Goal: Check status: Check status

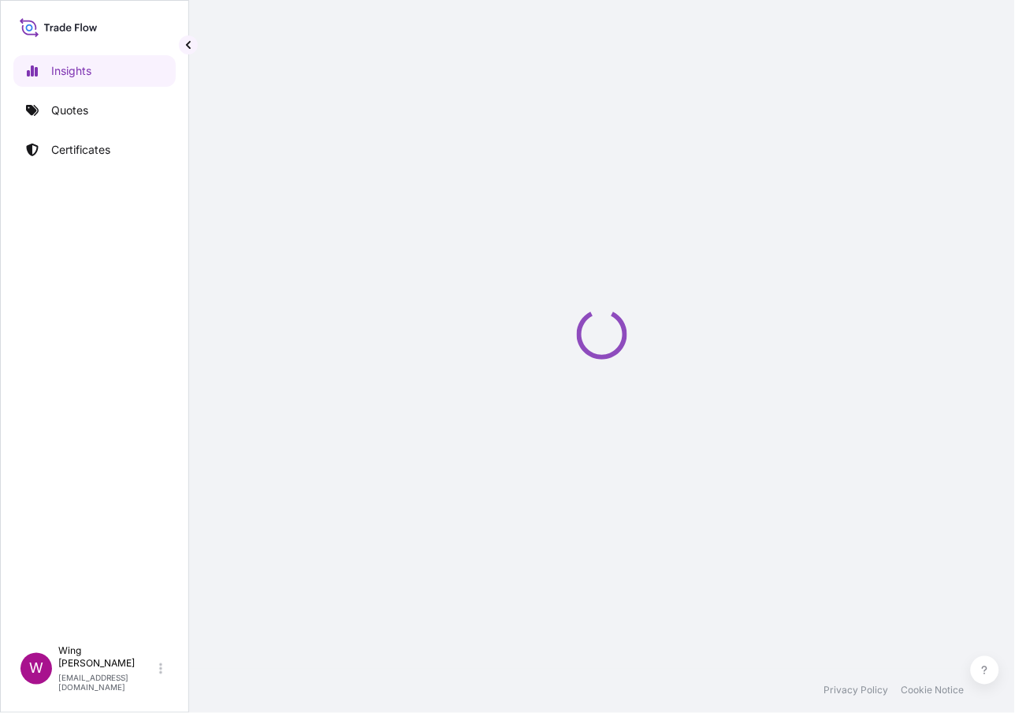
select select "2025"
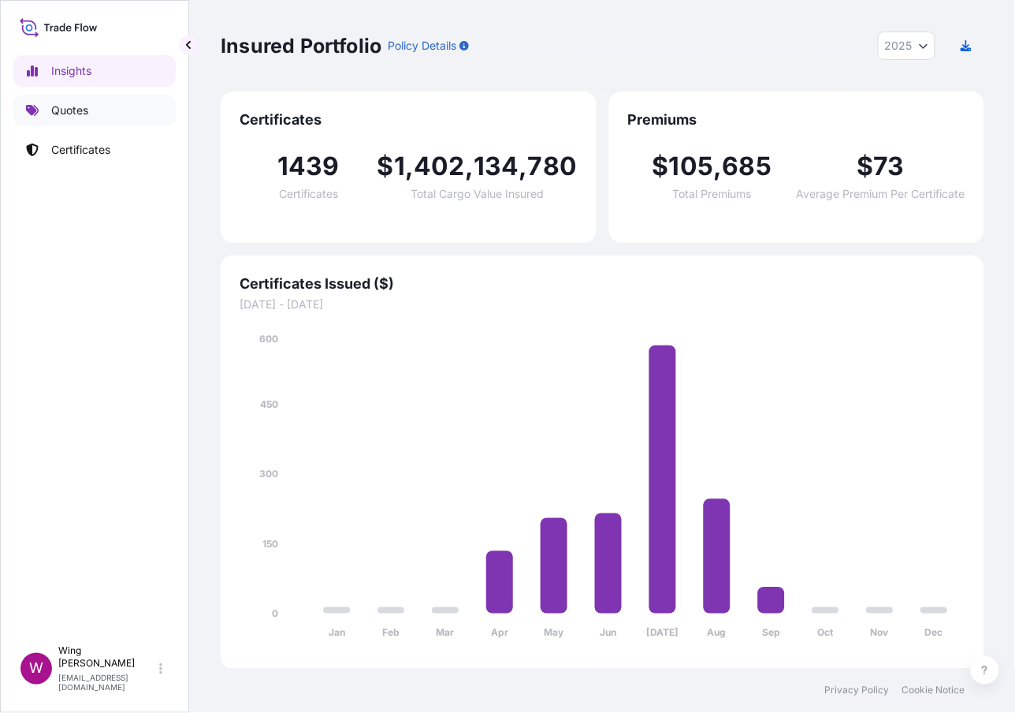
click at [64, 110] on p "Quotes" at bounding box center [69, 110] width 37 height 16
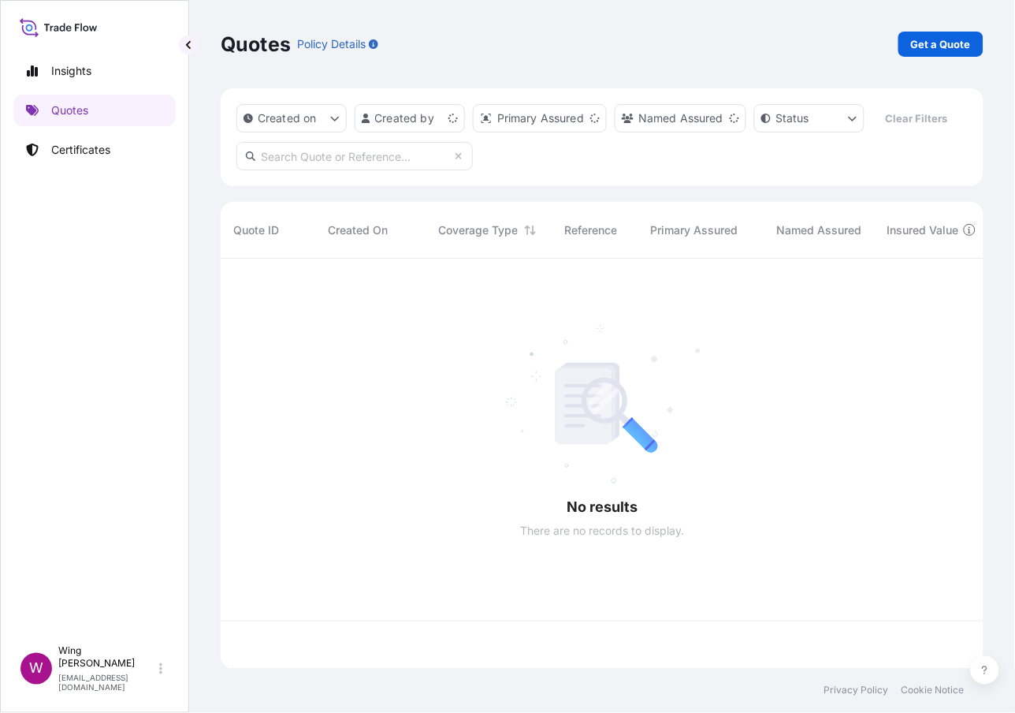
scroll to position [400, 746]
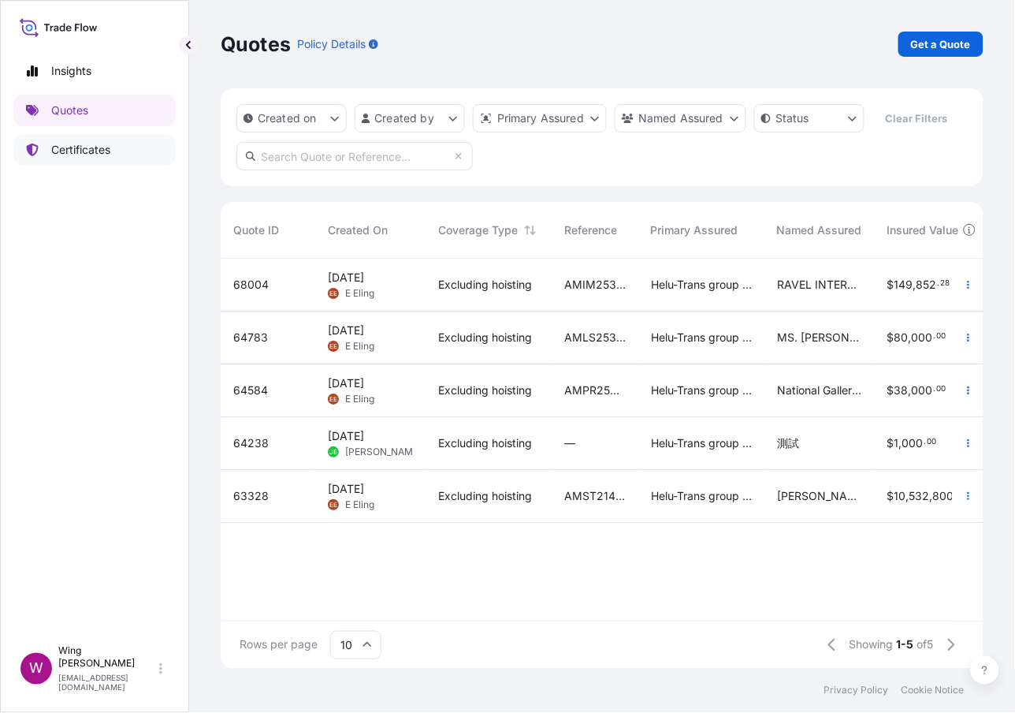
click at [51, 148] on p "Certificates" at bounding box center [80, 150] width 59 height 16
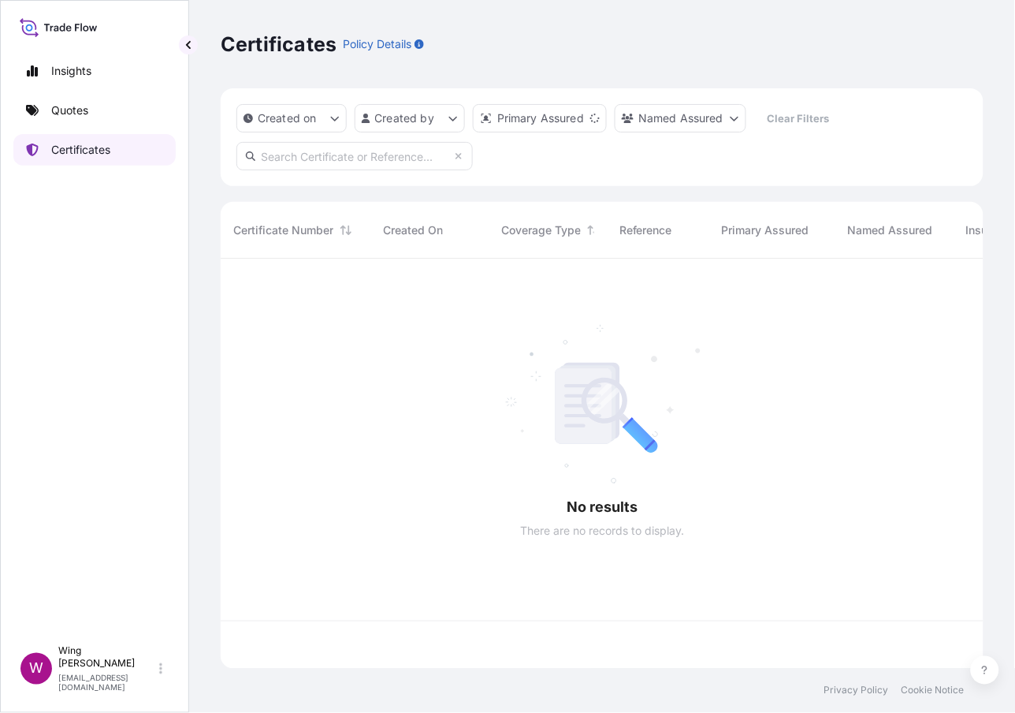
scroll to position [400, 746]
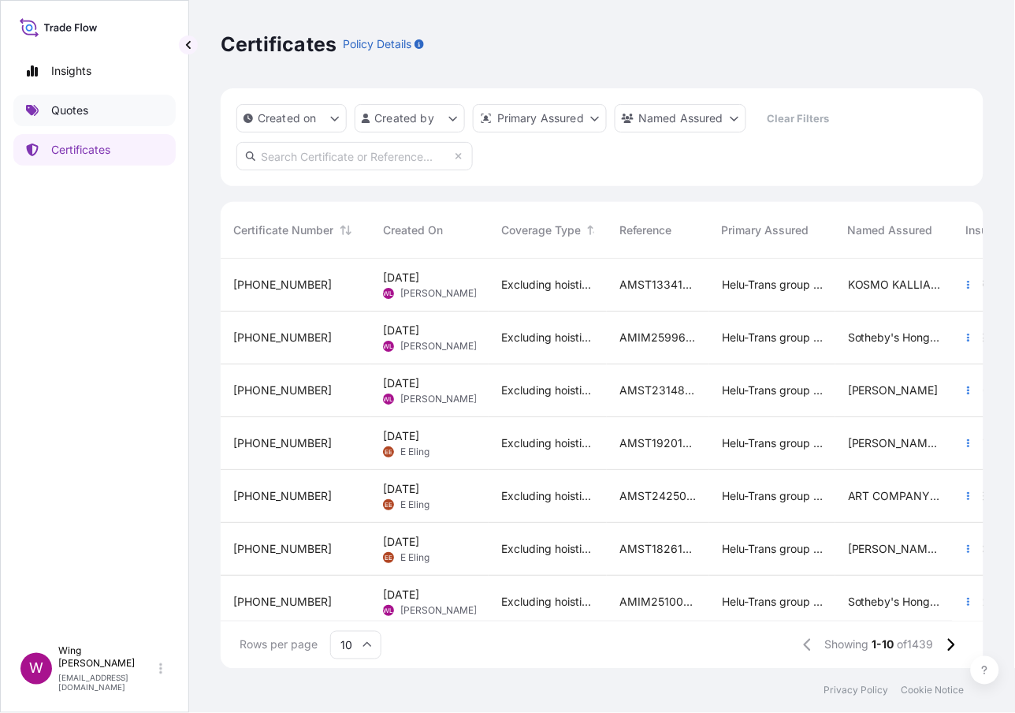
click at [26, 111] on icon at bounding box center [32, 110] width 13 height 13
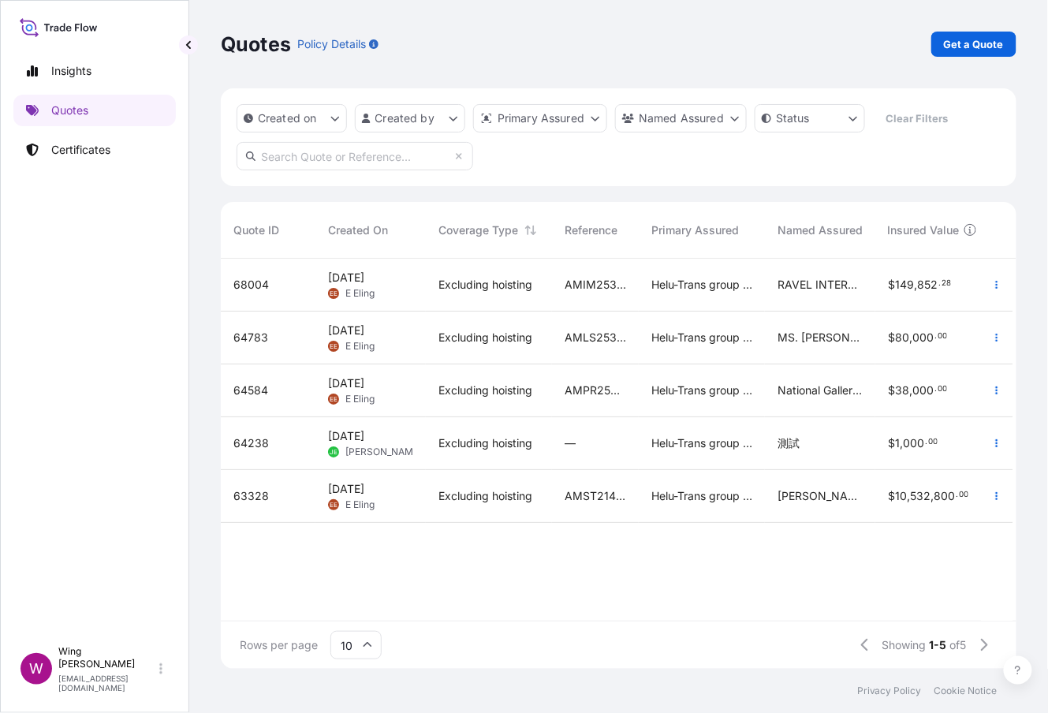
scroll to position [400, 778]
click at [989, 33] on link "Get a Quote" at bounding box center [973, 44] width 85 height 25
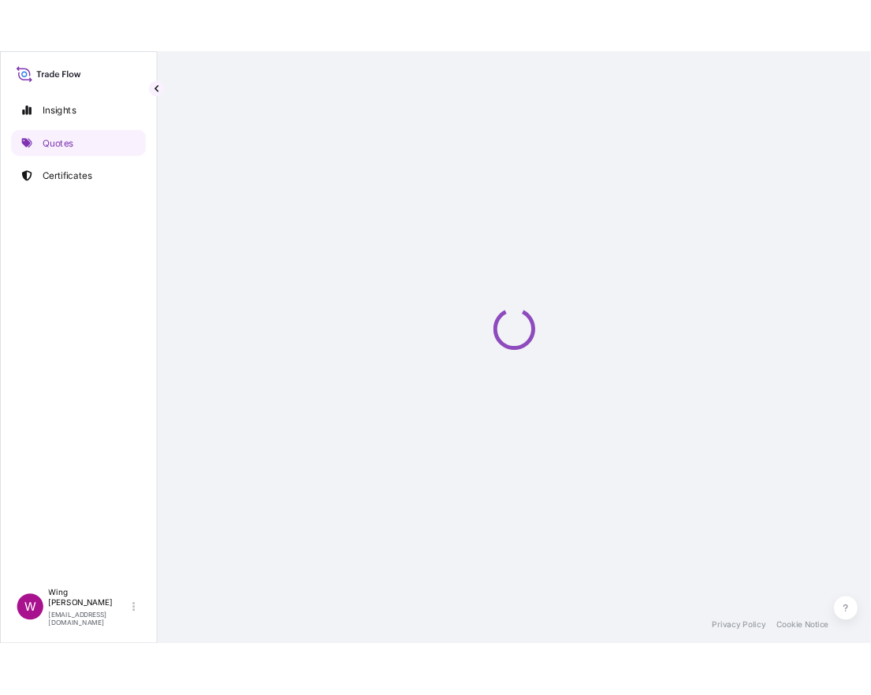
scroll to position [25, 0]
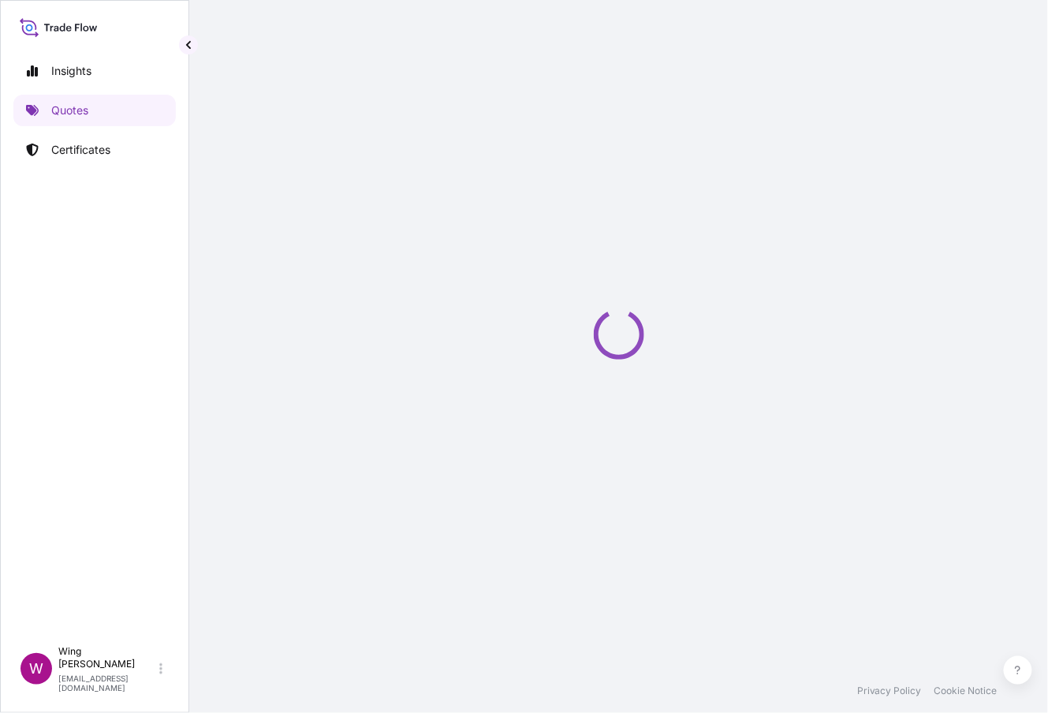
select select "AIR"
select select "27"
select select "Transit"
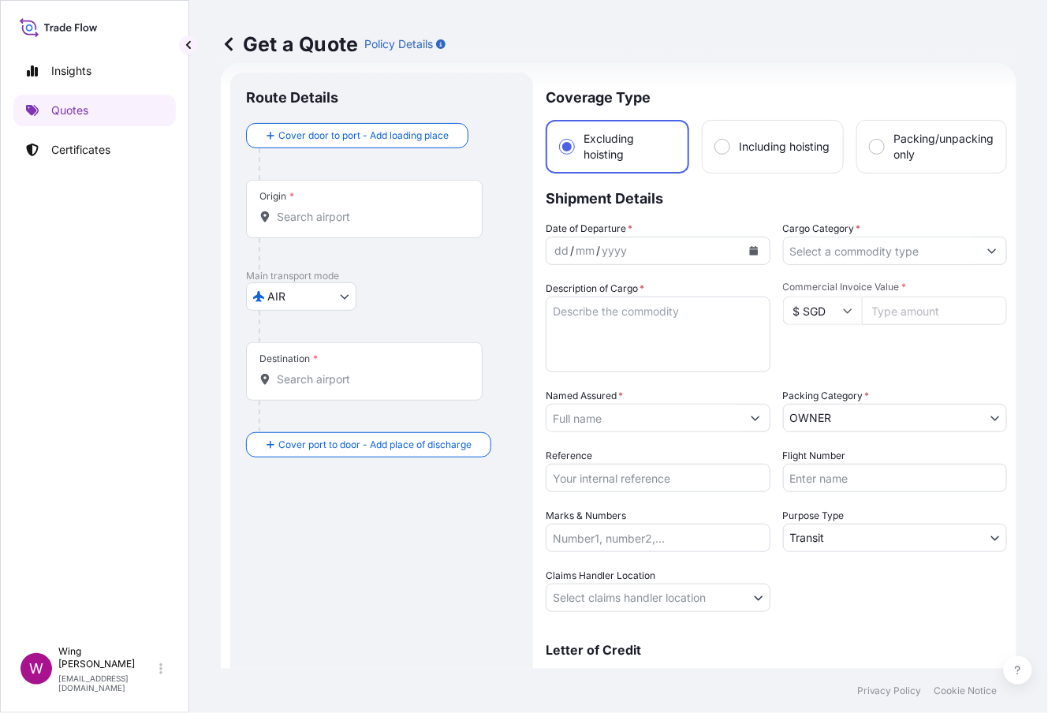
click at [292, 290] on body "Insights Quotes Certificates W Wing Lee [EMAIL_ADDRESS][DOMAIN_NAME] Get a Quot…" at bounding box center [524, 356] width 1048 height 713
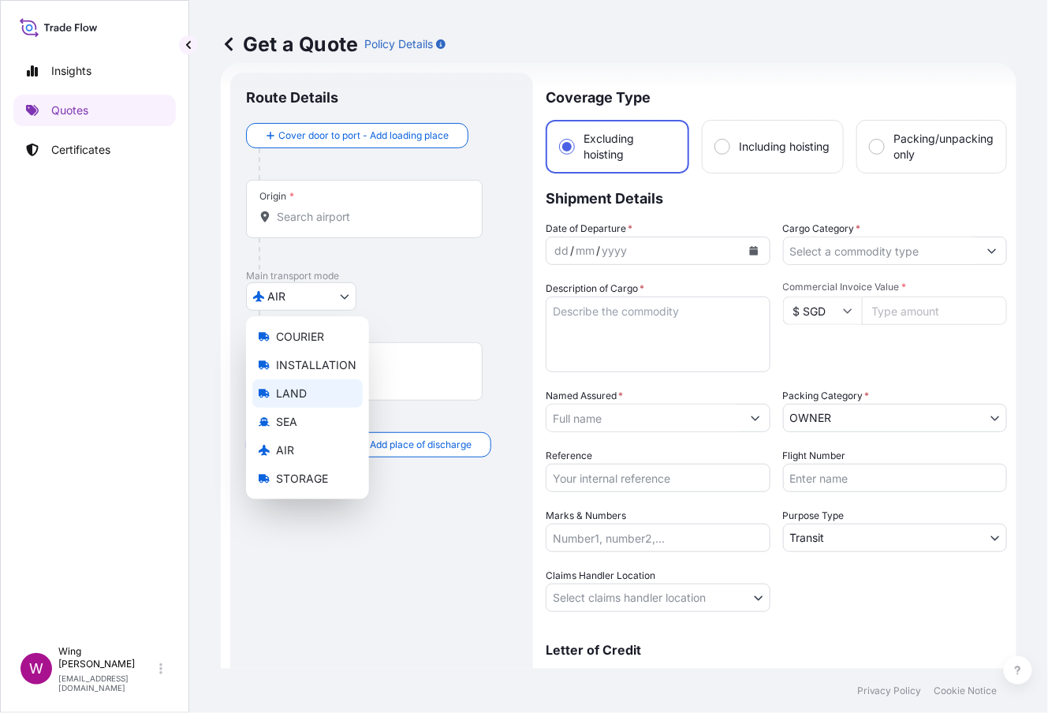
click at [288, 383] on div "LAND" at bounding box center [307, 393] width 110 height 28
select select "LAND"
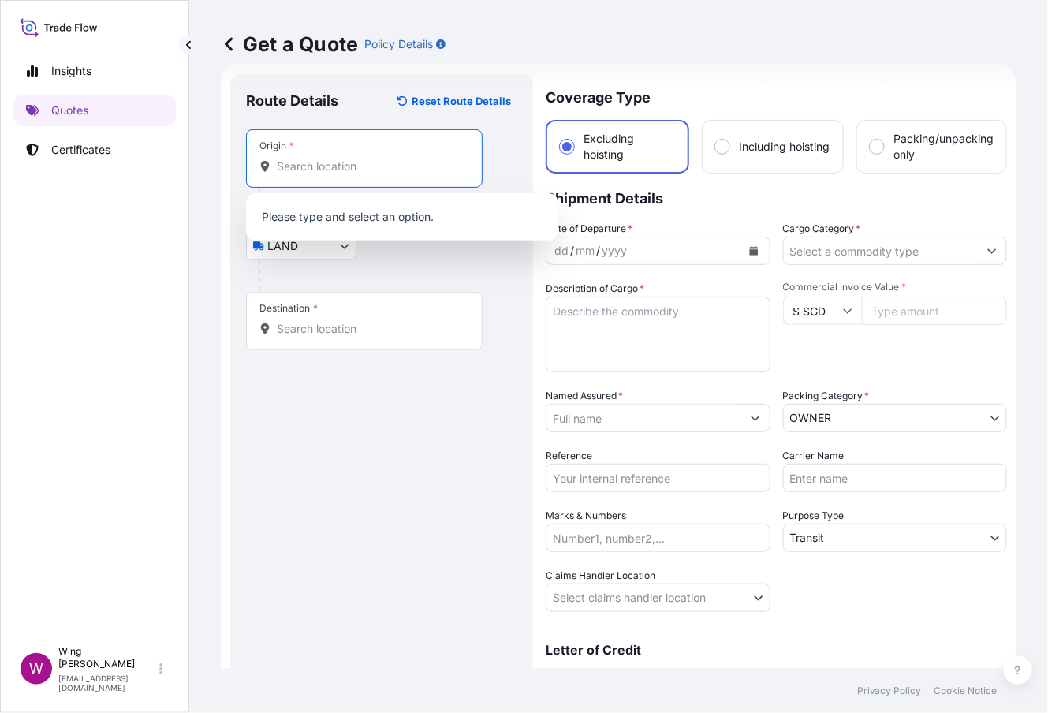
click at [311, 172] on input "Origin *" at bounding box center [370, 166] width 186 height 16
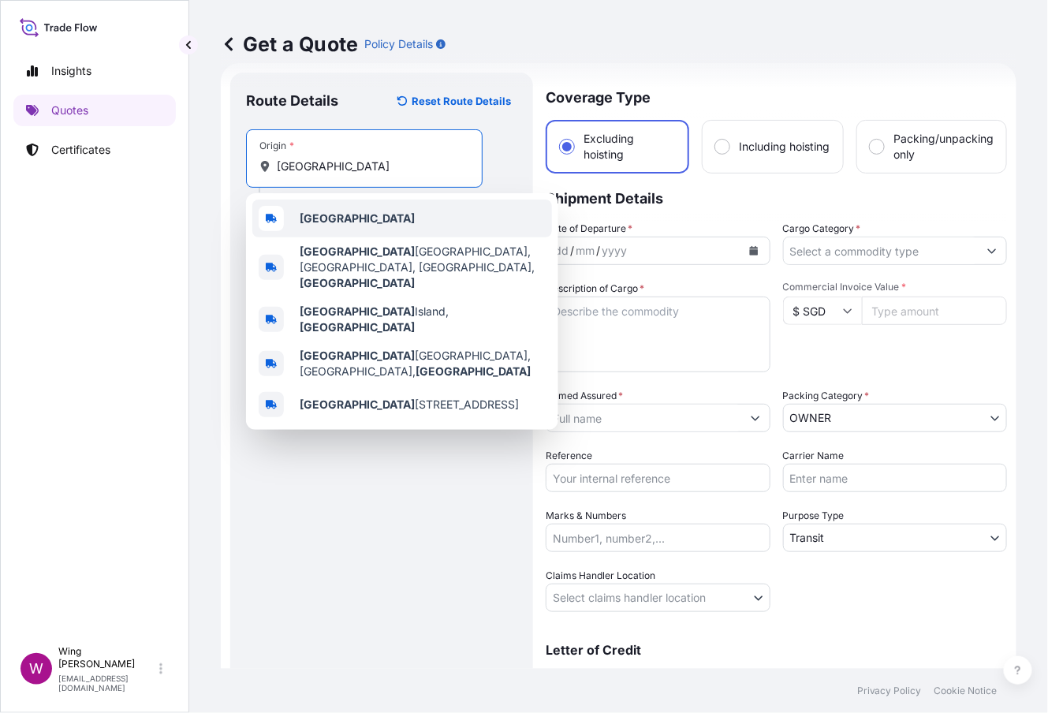
click at [309, 218] on b "[GEOGRAPHIC_DATA]" at bounding box center [357, 217] width 115 height 13
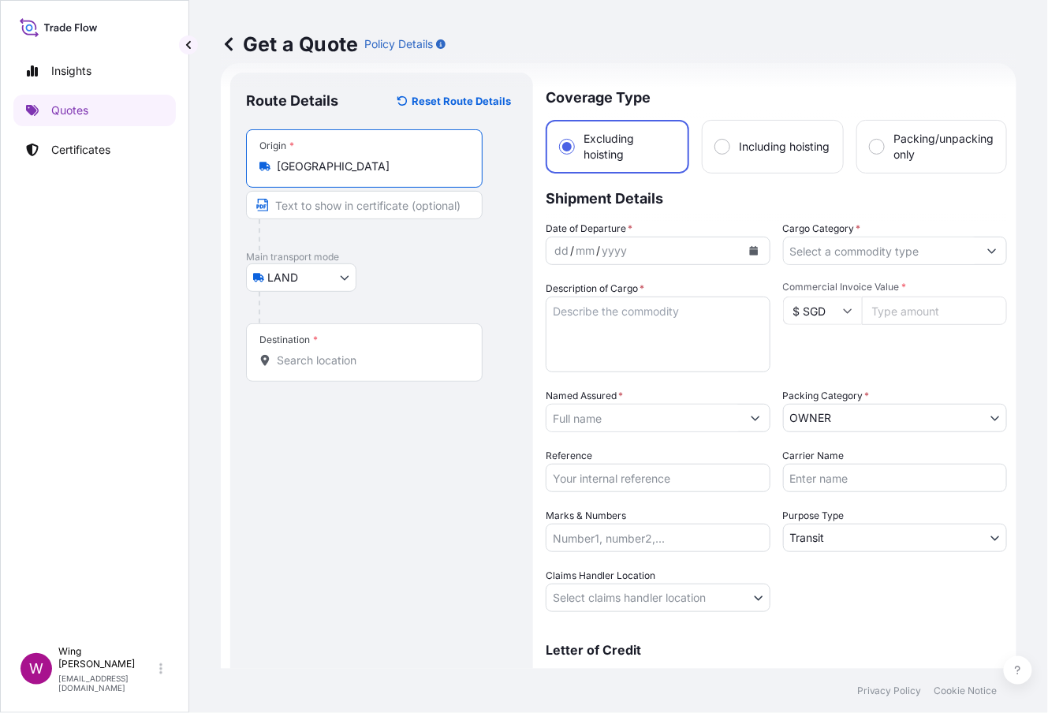
type input "[GEOGRAPHIC_DATA]"
click at [345, 359] on input "Destination *" at bounding box center [370, 360] width 186 height 16
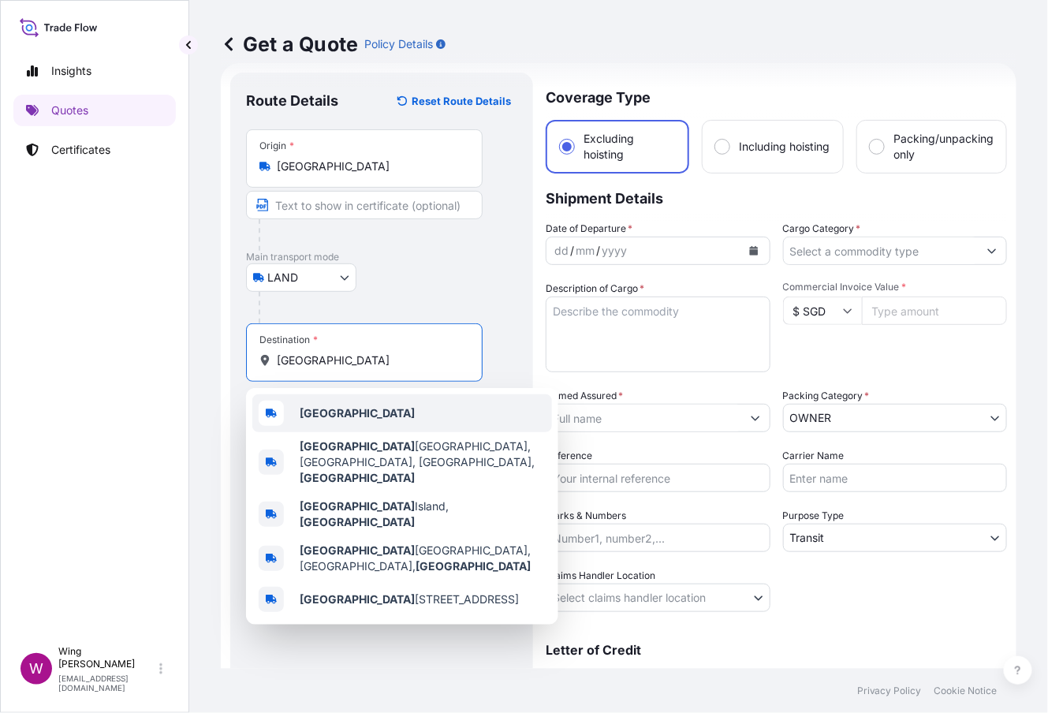
click at [311, 416] on b "[GEOGRAPHIC_DATA]" at bounding box center [357, 412] width 115 height 13
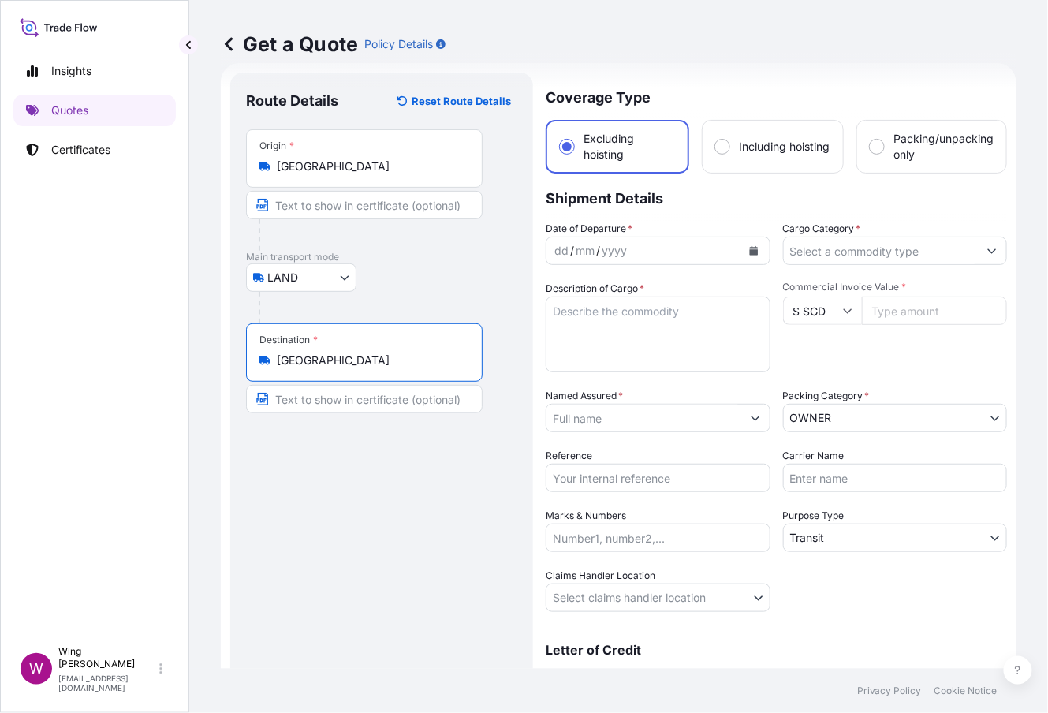
type input "[GEOGRAPHIC_DATA]"
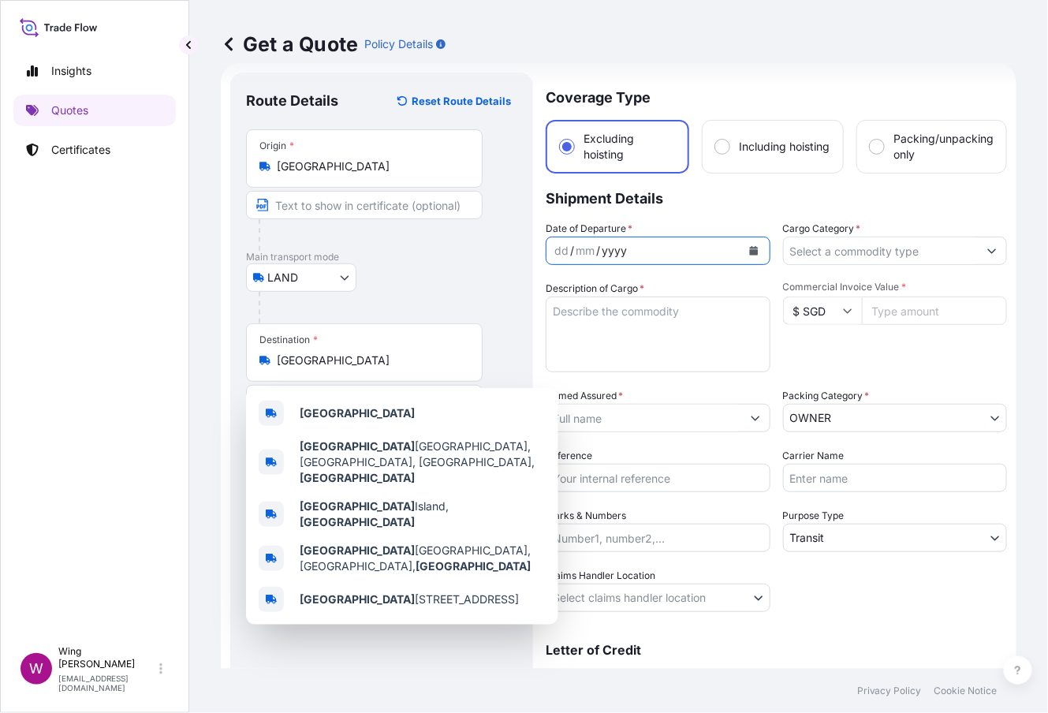
click at [613, 257] on div "yyyy" at bounding box center [614, 250] width 28 height 19
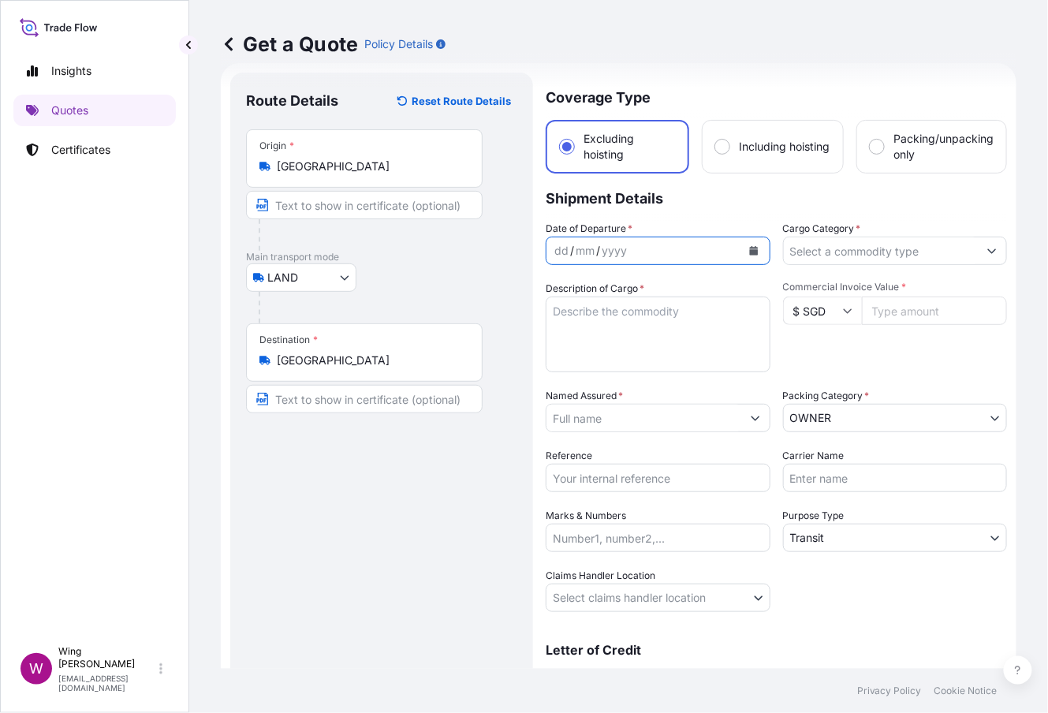
click at [749, 246] on icon "Calendar" at bounding box center [753, 250] width 9 height 9
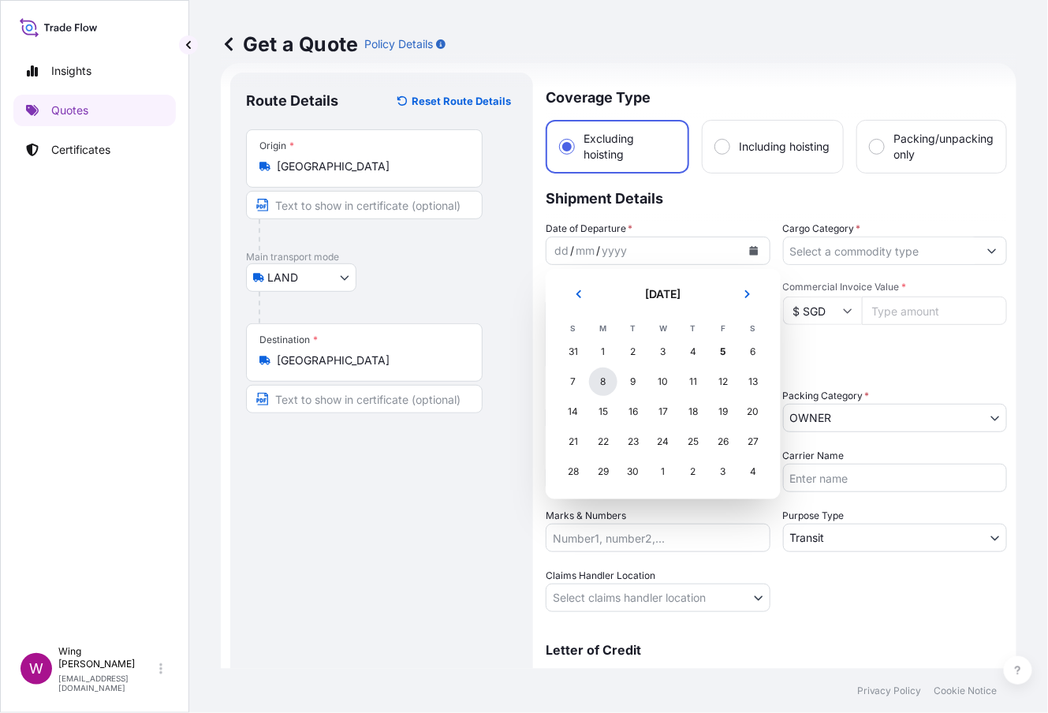
click at [599, 385] on div "8" at bounding box center [603, 381] width 28 height 28
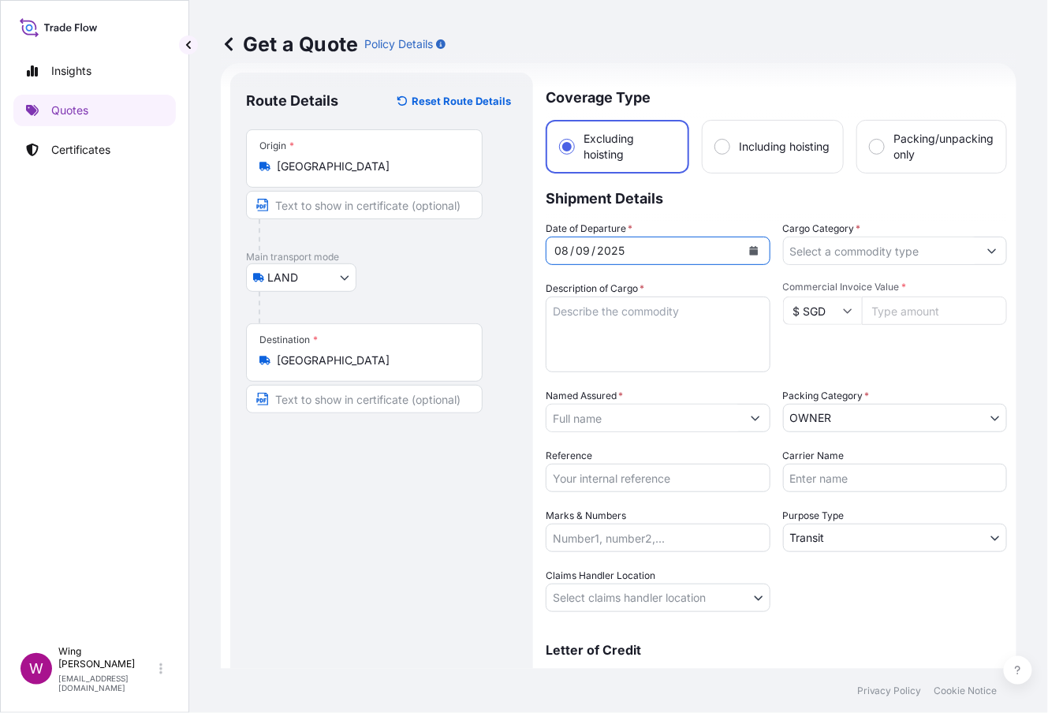
click at [948, 255] on input "Cargo Category *" at bounding box center [881, 251] width 195 height 28
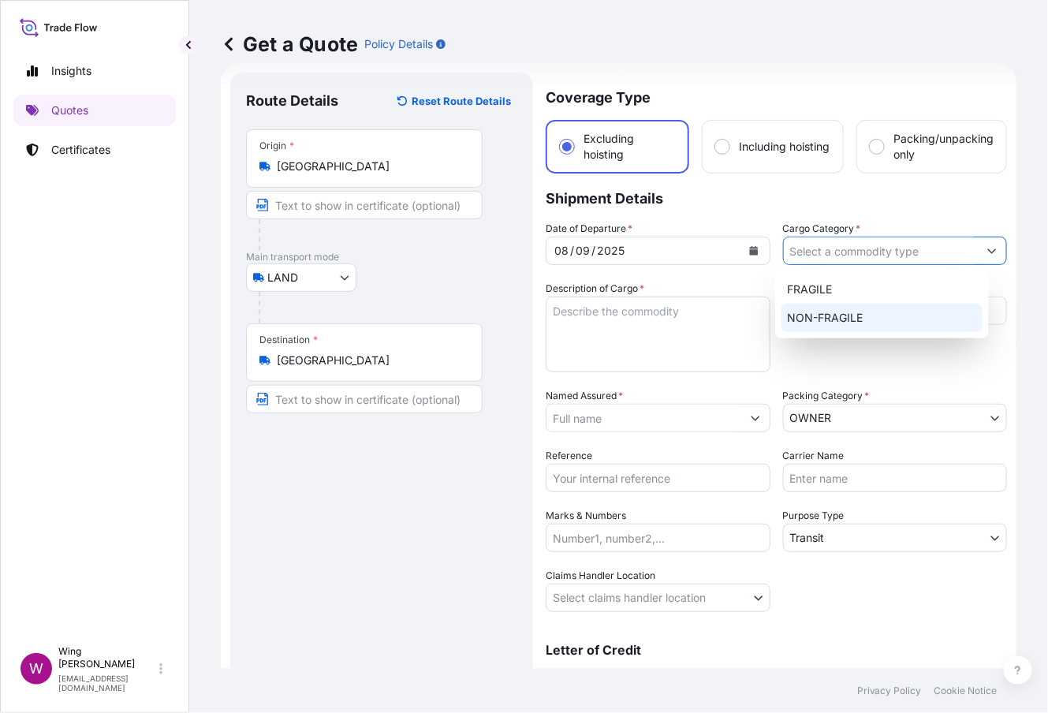
click at [888, 315] on div "NON-FRAGILE" at bounding box center [881, 318] width 201 height 28
type input "NON-FRAGILE"
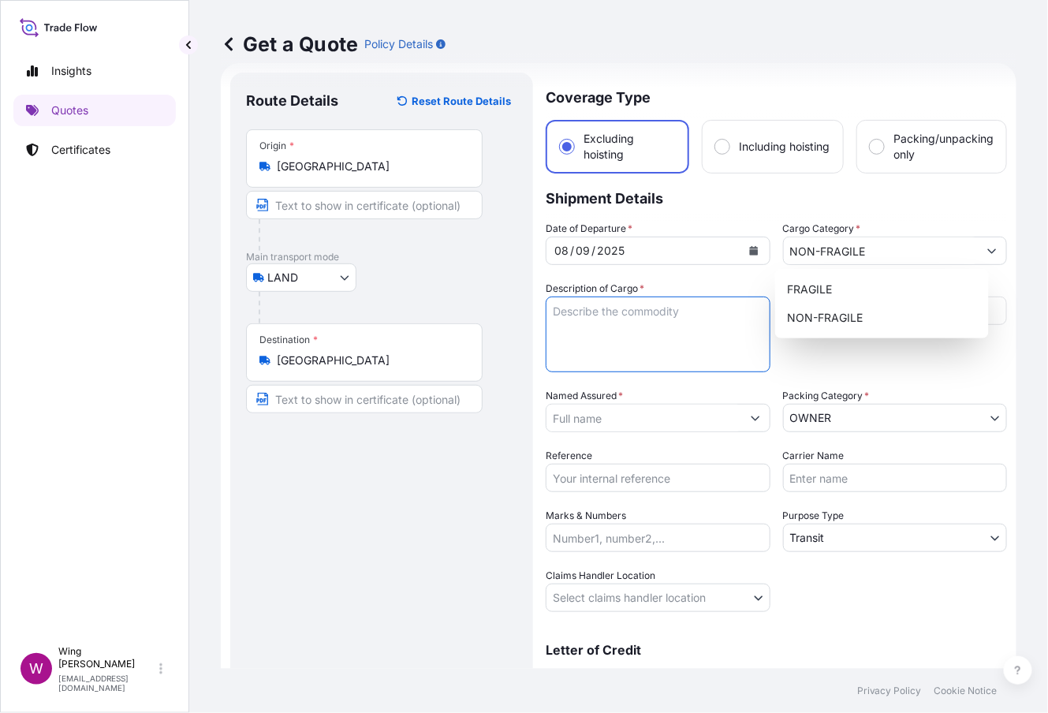
click at [612, 315] on textarea "Description of Cargo *" at bounding box center [658, 334] width 225 height 76
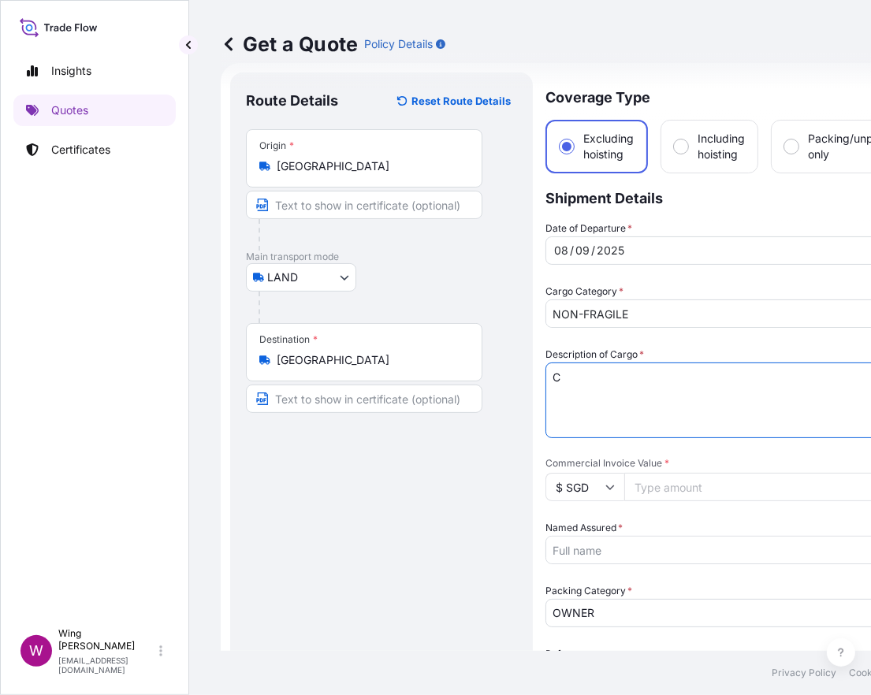
click at [664, 386] on textarea "C" at bounding box center [734, 401] width 376 height 76
type textarea "CSHXM, [PERSON_NAME], Victorious Circles"
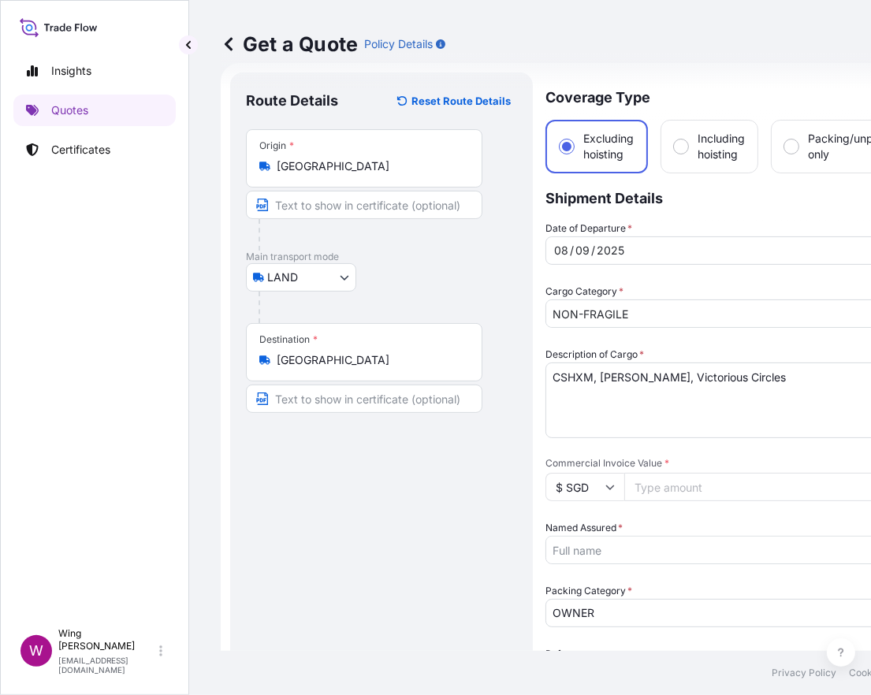
click at [595, 490] on input "$ SGD" at bounding box center [585, 487] width 79 height 28
click at [569, 455] on div "$ HKD" at bounding box center [585, 440] width 66 height 30
type input "$ HKD"
click at [680, 494] on input "Commercial Invoice Value *" at bounding box center [772, 487] width 297 height 28
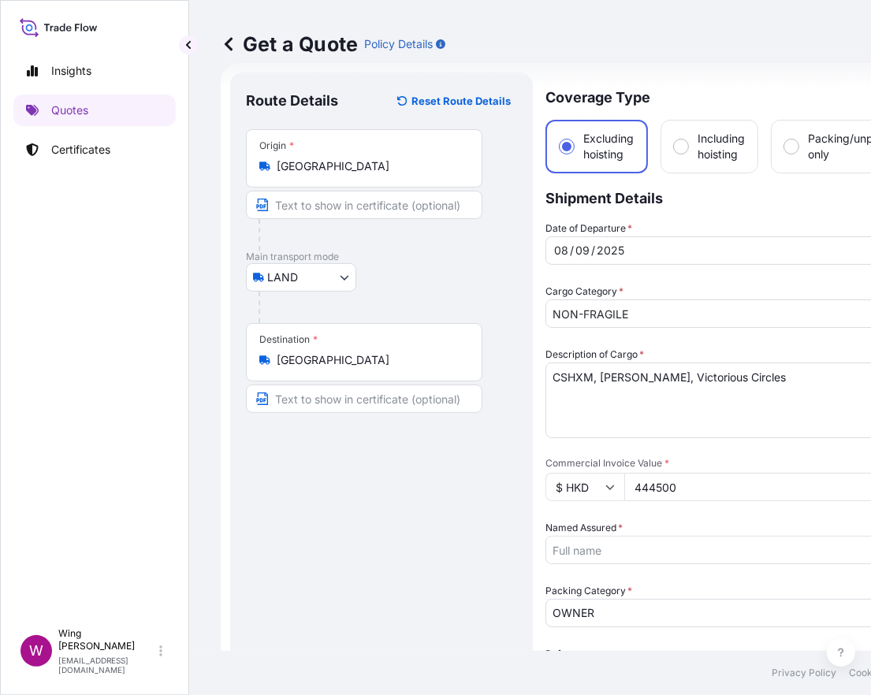
type input "444500"
click at [590, 541] on input "Named Assured *" at bounding box center [719, 550] width 346 height 28
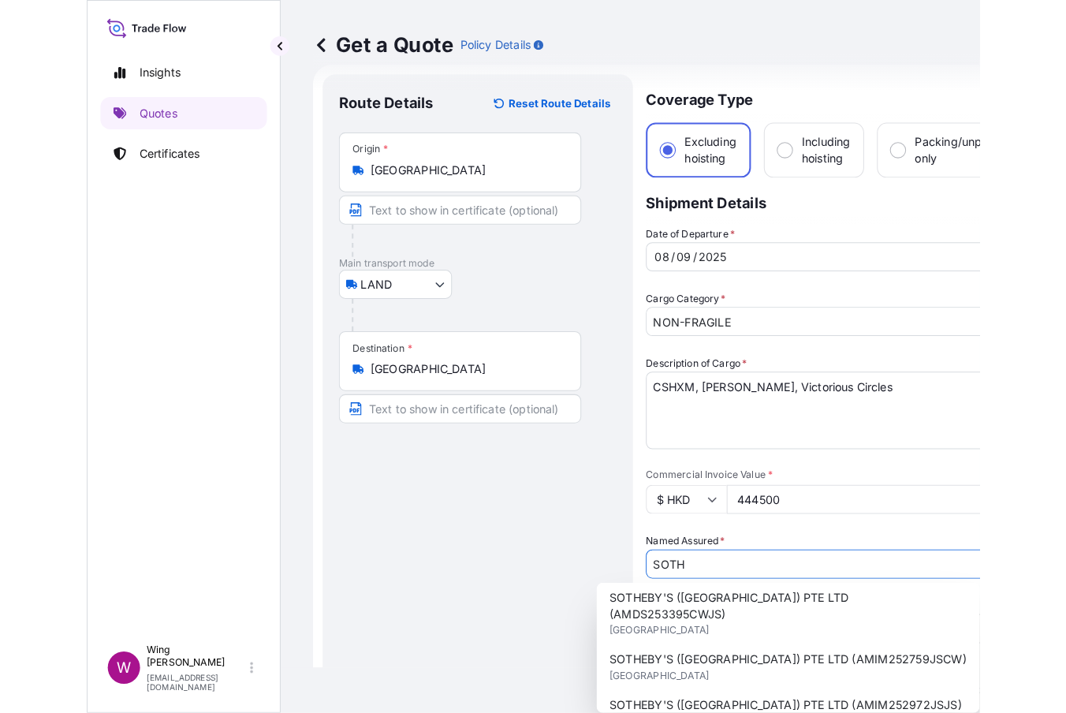
scroll to position [0, 0]
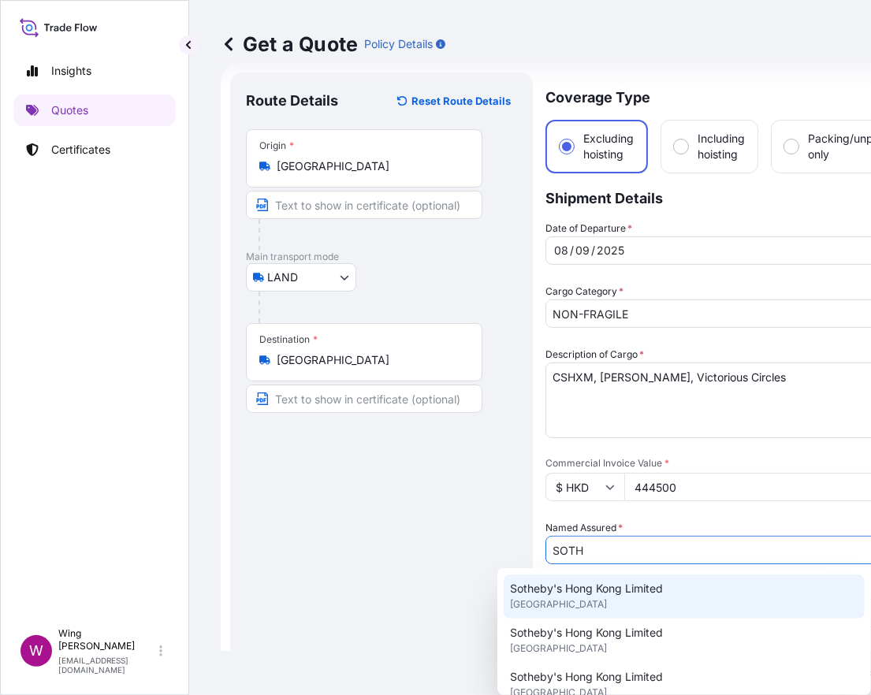
click at [599, 586] on span "Sotheby's Hong Kong Limited" at bounding box center [586, 589] width 153 height 16
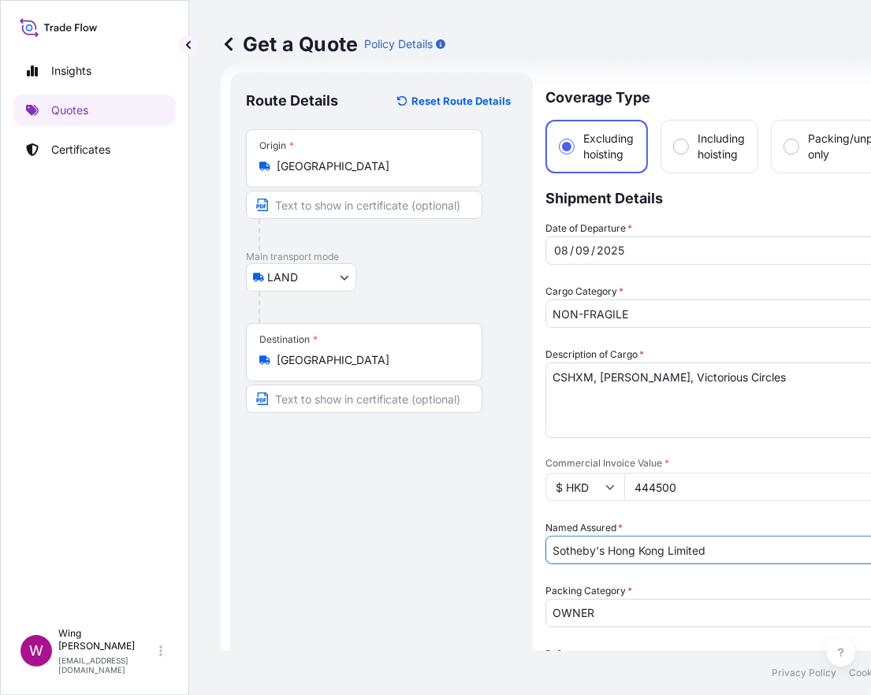
type input "Sotheby's Hong Kong Limited"
click at [453, 565] on div "Route Details Reset Route Details Place of loading Road / [GEOGRAPHIC_DATA] / I…" at bounding box center [381, 566] width 271 height 956
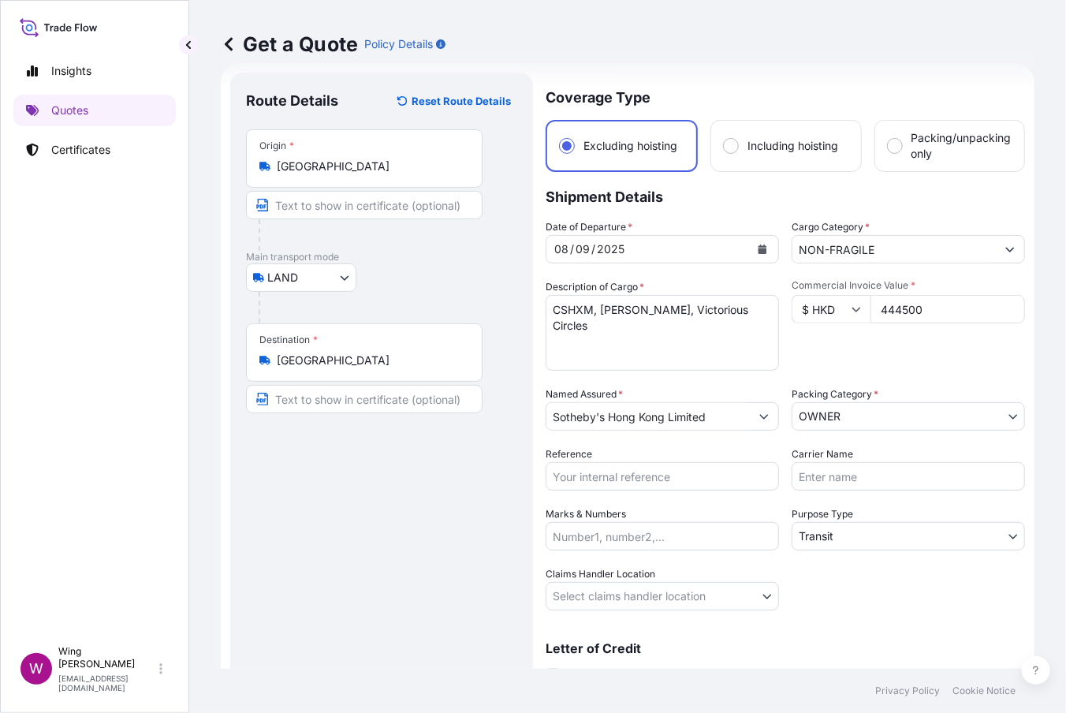
click at [859, 423] on body "Insights Quotes Certificates W Wing Lee [EMAIL_ADDRESS][DOMAIN_NAME] Get a Quot…" at bounding box center [533, 356] width 1066 height 713
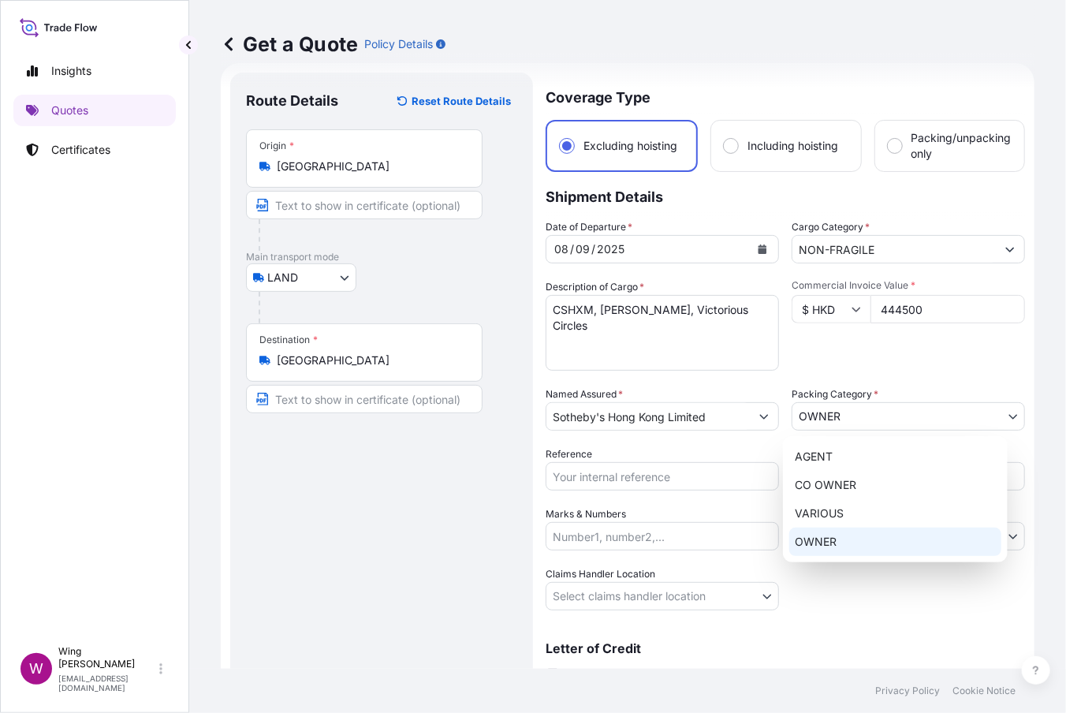
click at [845, 557] on div "AGENT CO OWNER VARIOUS OWNER" at bounding box center [895, 499] width 225 height 126
click at [838, 544] on div "OWNER" at bounding box center [895, 541] width 212 height 28
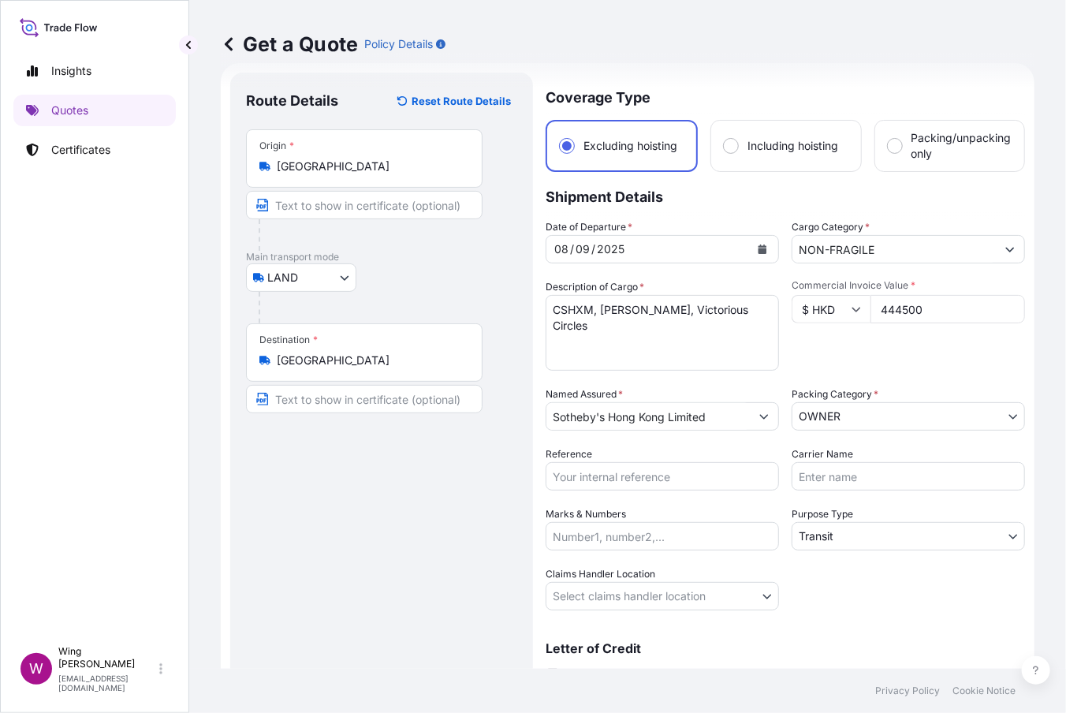
click at [709, 476] on input "Reference" at bounding box center [662, 476] width 233 height 28
paste input "AMLS259123KYKY"
type input "AMLS259123KYKY"
click at [394, 515] on div "Route Details Reset Route Details Place of loading Road / [GEOGRAPHIC_DATA] / I…" at bounding box center [381, 400] width 271 height 624
click at [576, 590] on body "Insights Quotes Certificates W Wing Lee [EMAIL_ADDRESS][DOMAIN_NAME] Get a Quot…" at bounding box center [533, 356] width 1066 height 713
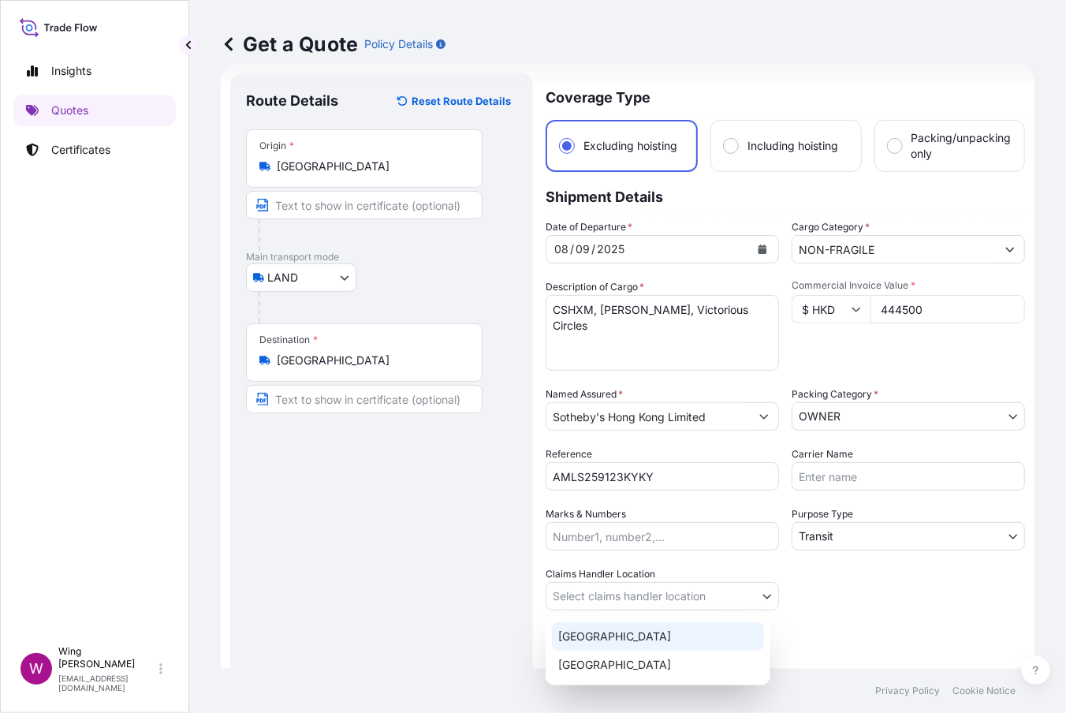
click at [583, 624] on div "[GEOGRAPHIC_DATA]" at bounding box center [658, 636] width 212 height 28
select select "[GEOGRAPHIC_DATA]"
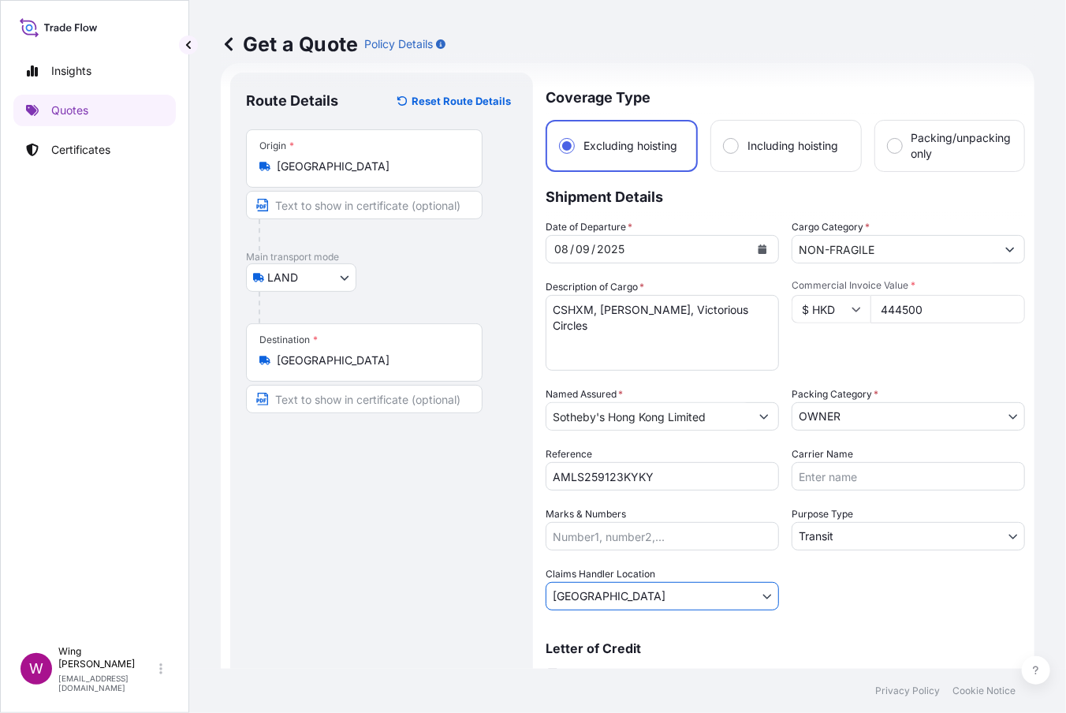
click at [495, 617] on div "Route Details Reset Route Details Place of loading Road / [GEOGRAPHIC_DATA] / I…" at bounding box center [381, 400] width 271 height 624
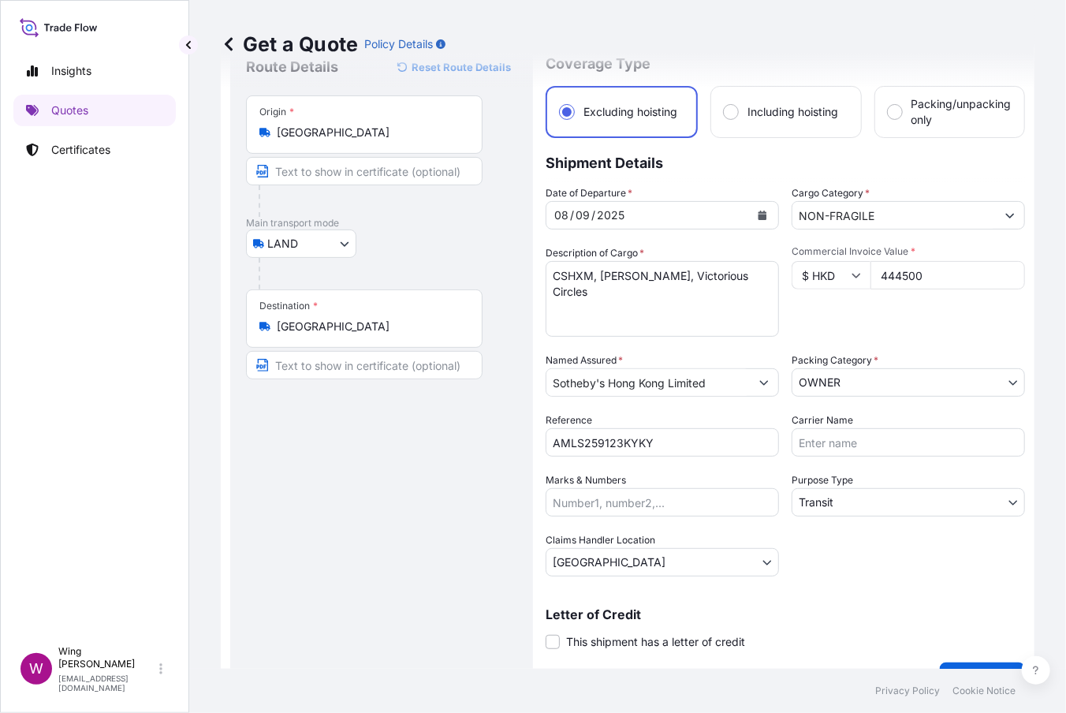
scroll to position [93, 0]
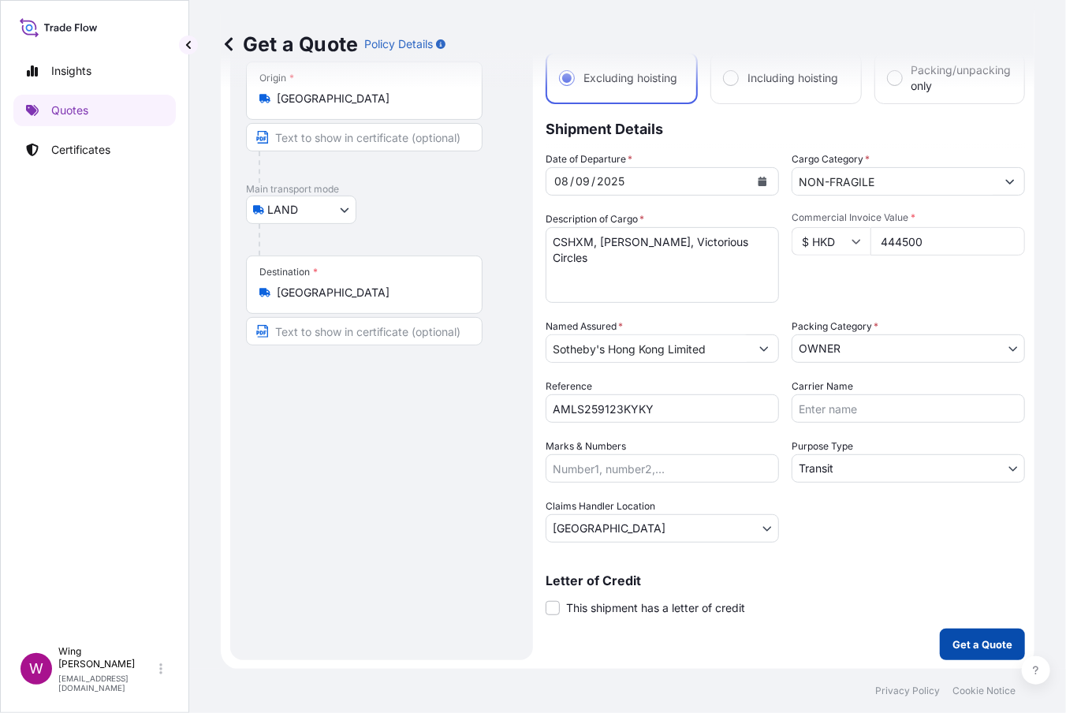
click at [982, 628] on button "Get a Quote" at bounding box center [982, 644] width 85 height 32
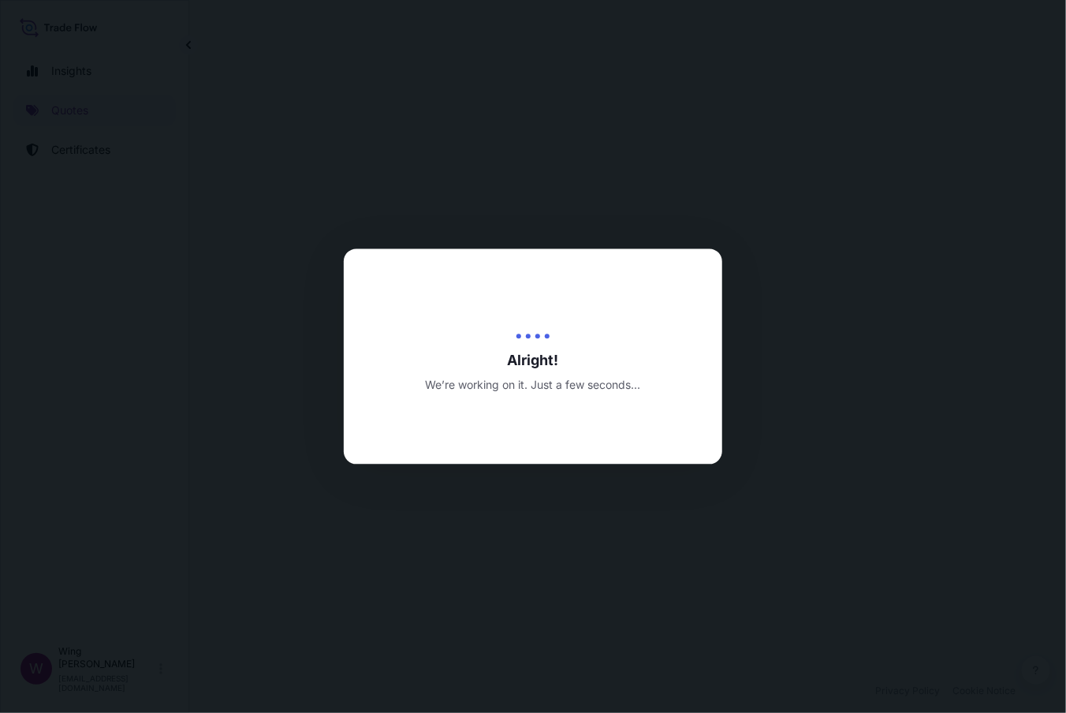
select select "LAND"
select select "Transit"
select select "[GEOGRAPHIC_DATA]"
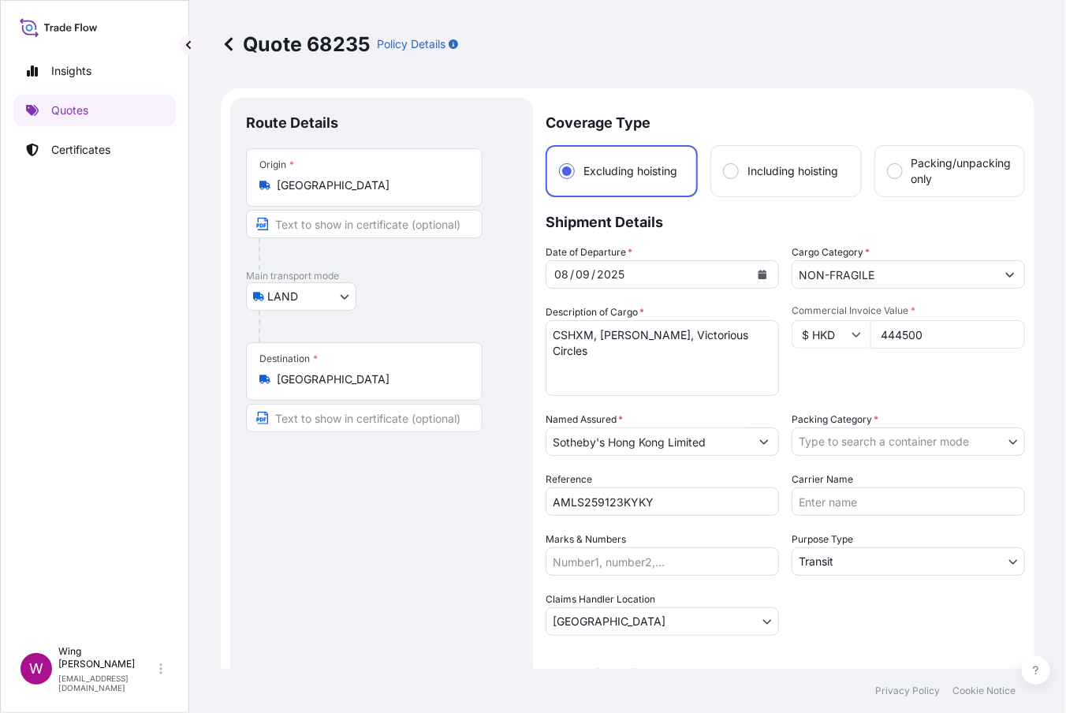
click at [349, 497] on div "Route Details Place of loading Road / [GEOGRAPHIC_DATA] / Inland Origin * [GEOG…" at bounding box center [381, 426] width 271 height 624
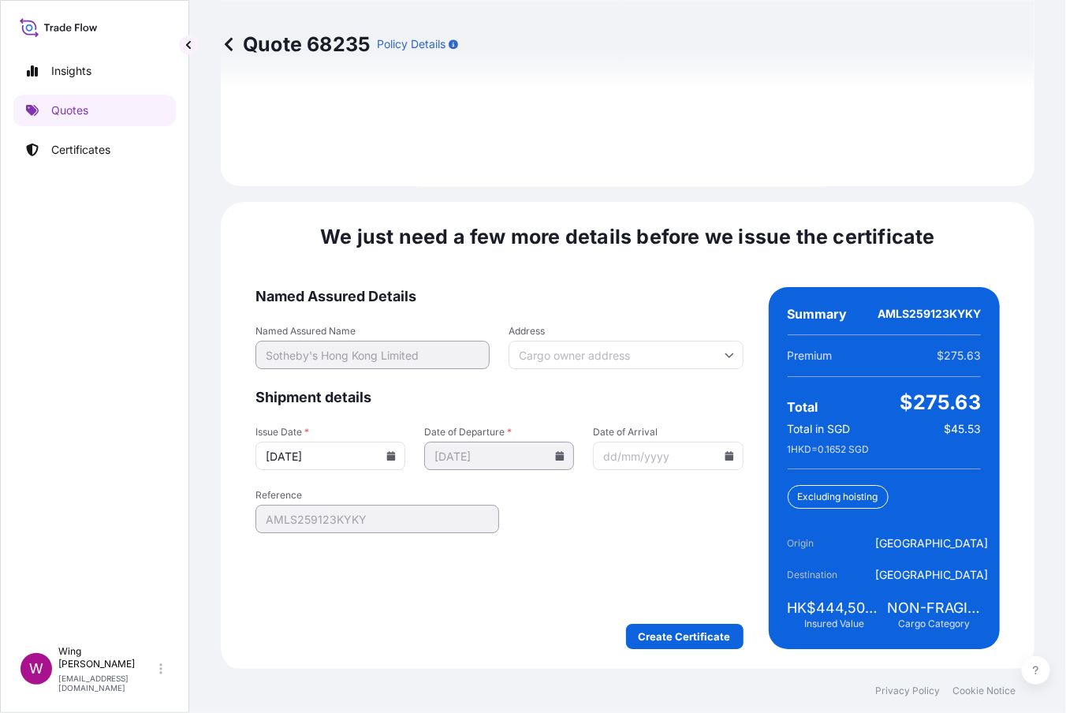
scroll to position [2179, 0]
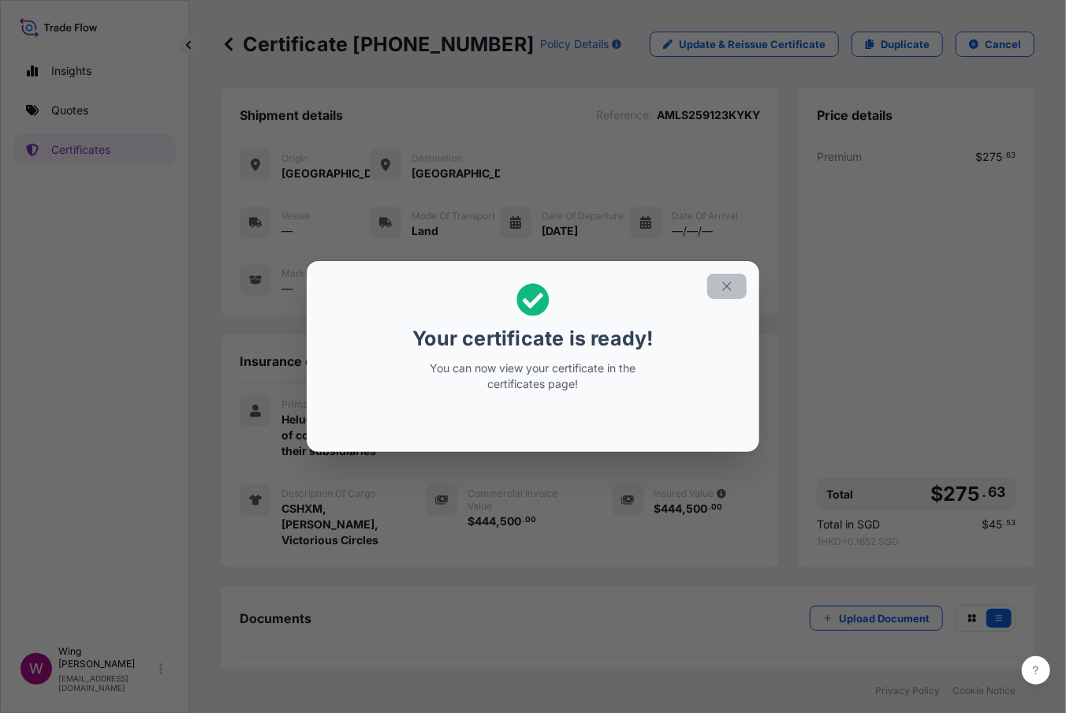
click at [730, 298] on button "button" at bounding box center [726, 286] width 39 height 25
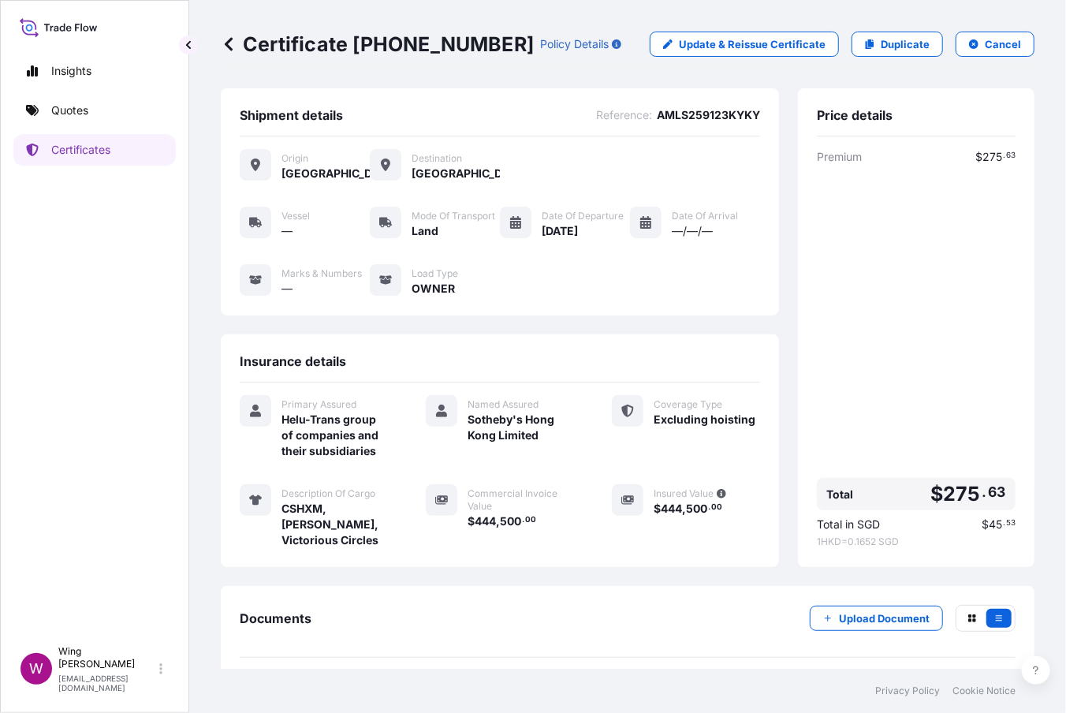
scroll to position [104, 0]
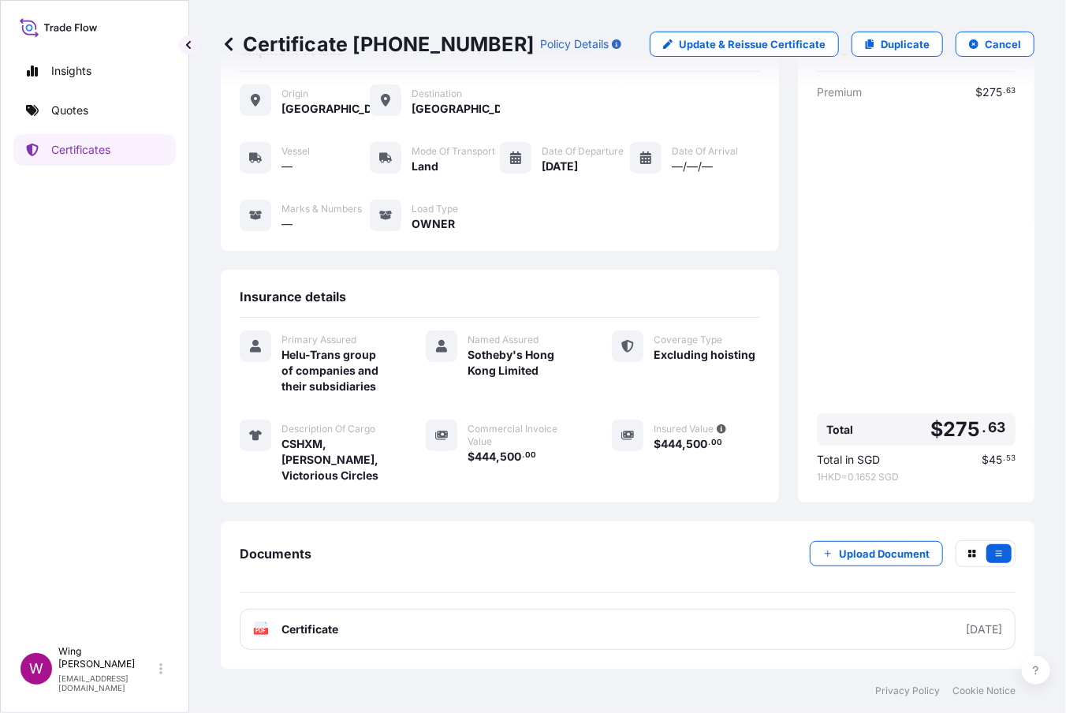
click at [259, 627] on icon at bounding box center [261, 629] width 13 height 16
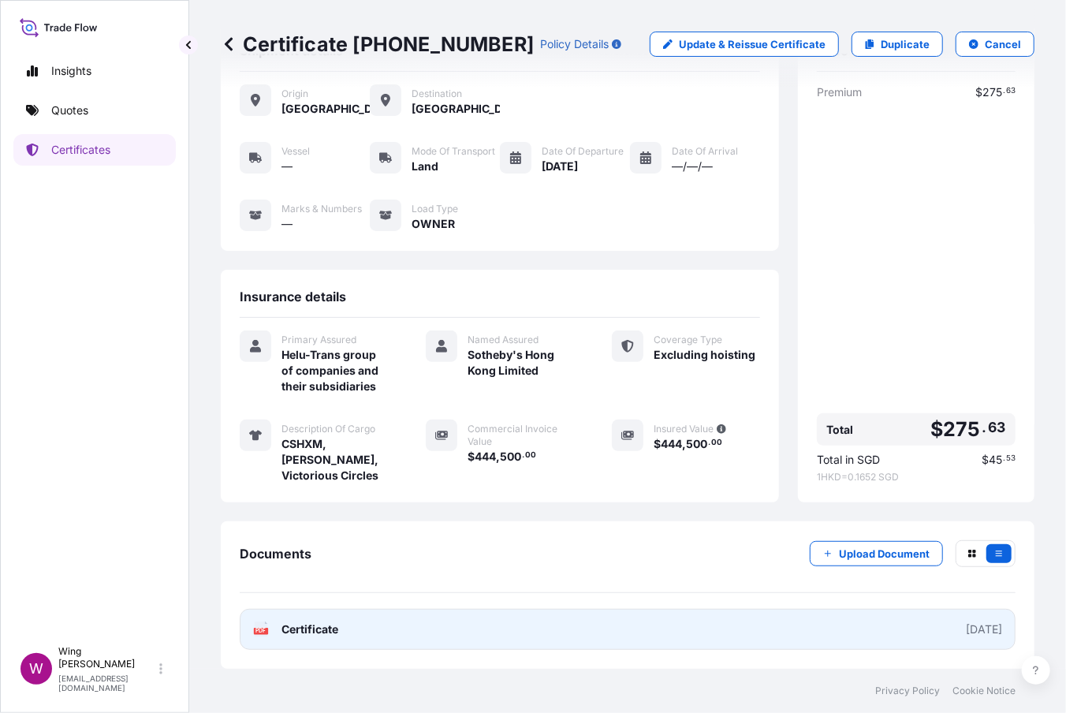
click at [262, 624] on icon at bounding box center [261, 629] width 13 height 16
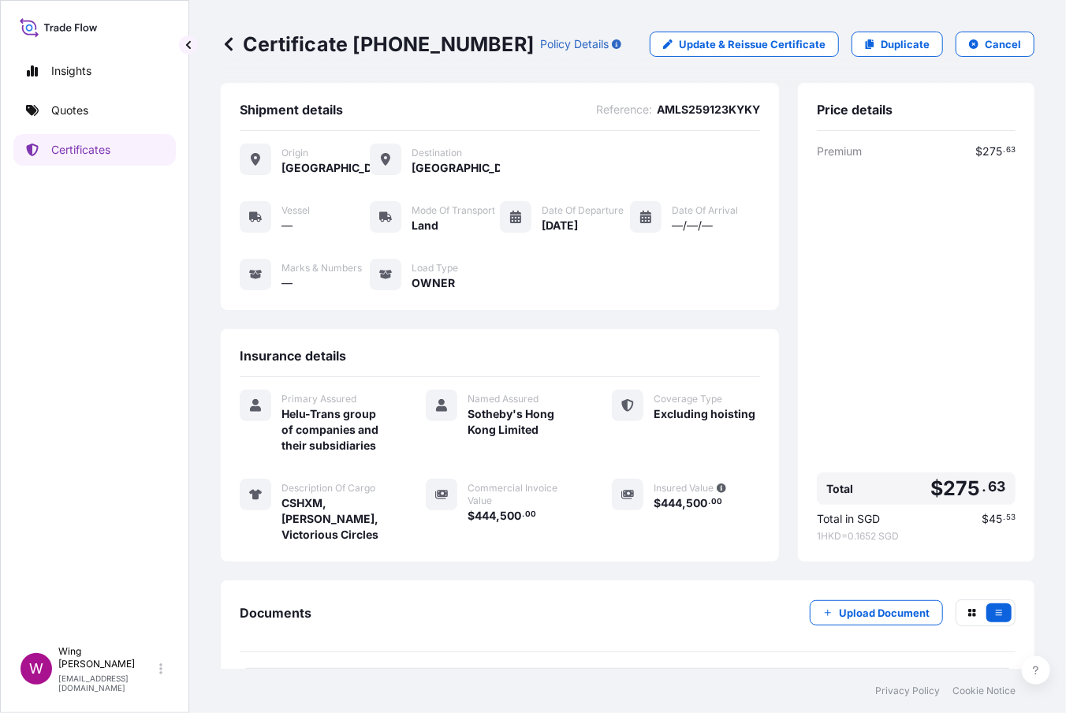
scroll to position [0, 0]
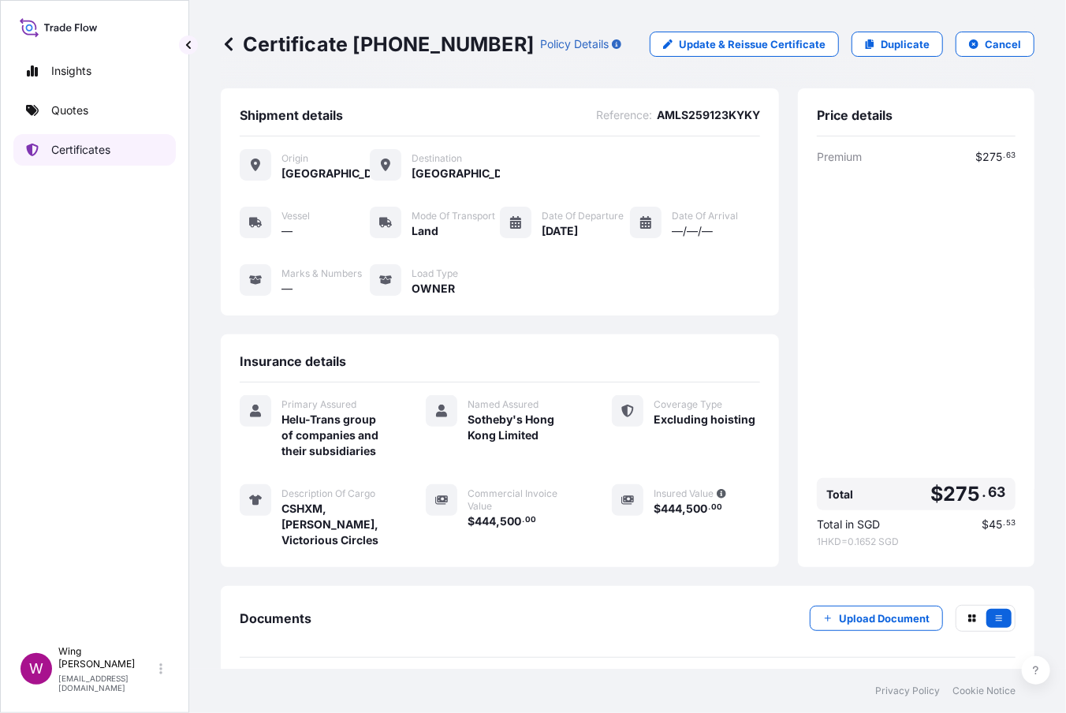
click at [113, 158] on link "Certificates" at bounding box center [94, 150] width 162 height 32
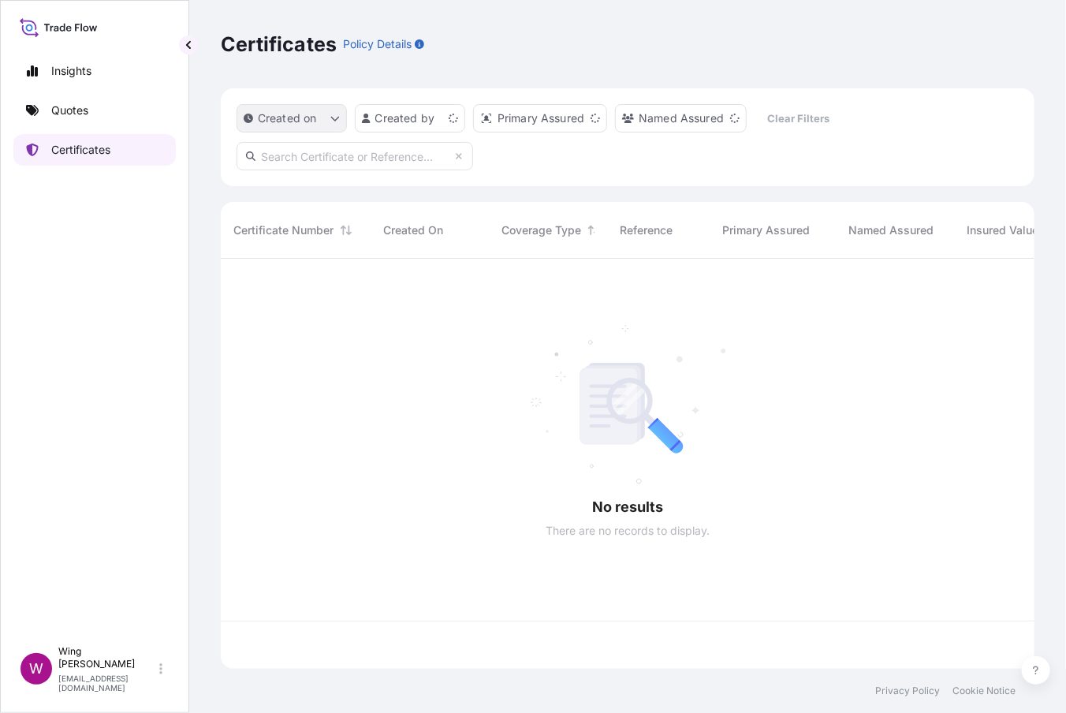
scroll to position [400, 796]
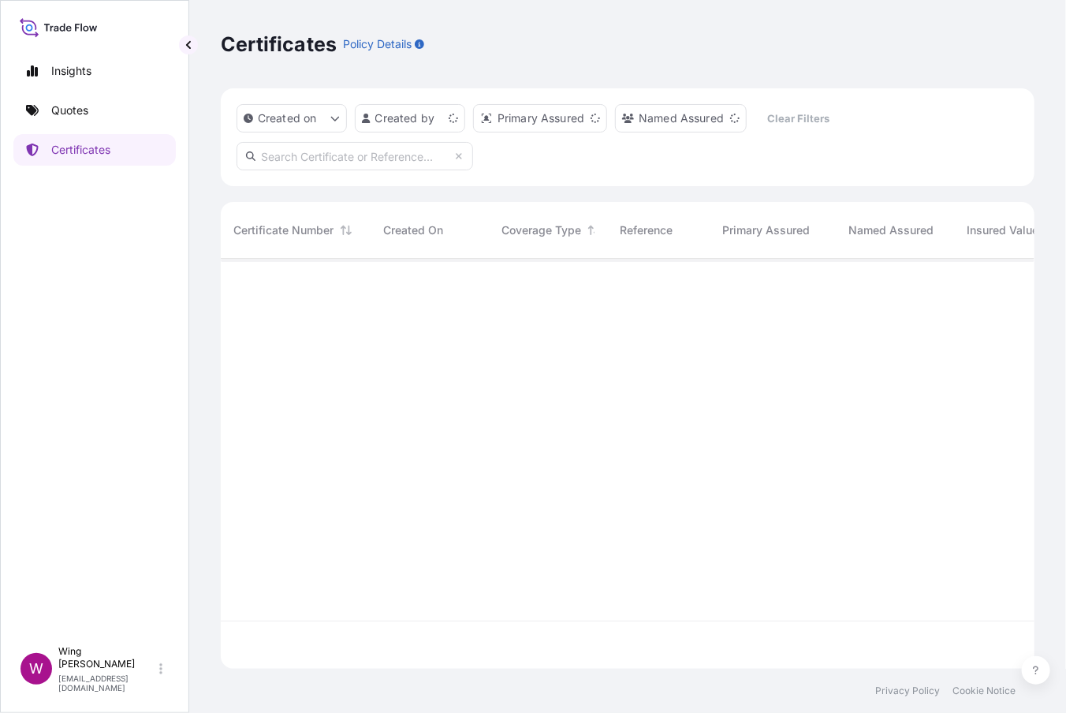
click at [385, 146] on input "text" at bounding box center [355, 156] width 237 height 28
paste input "[PHONE_NUMBER]"
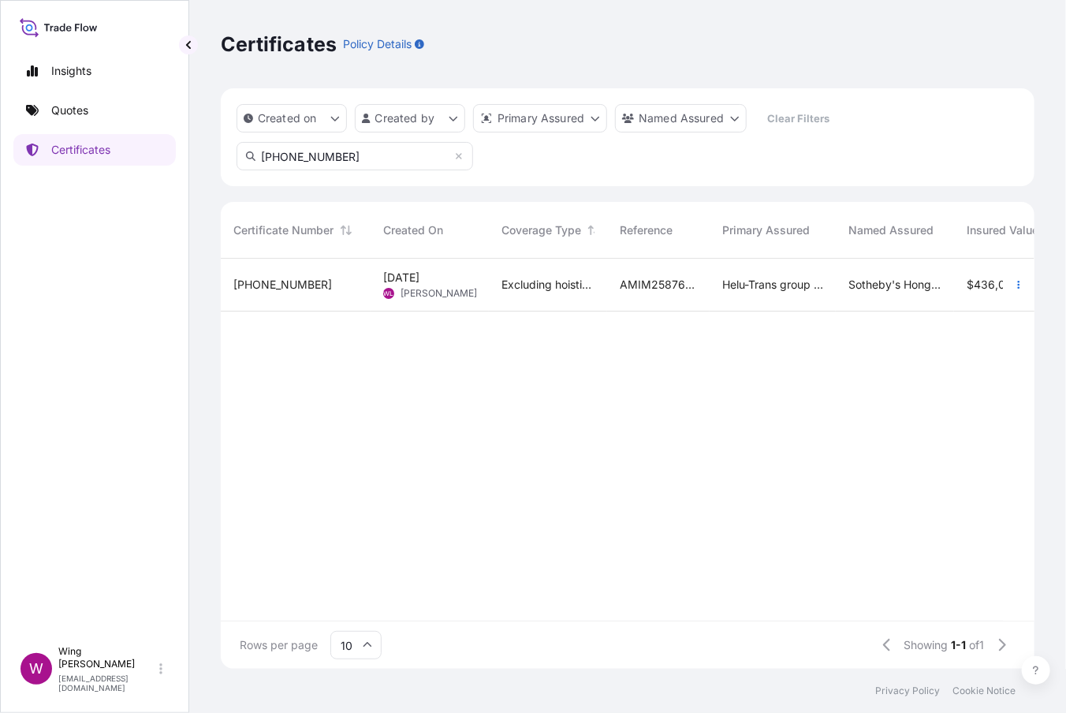
type input "[PHONE_NUMBER]"
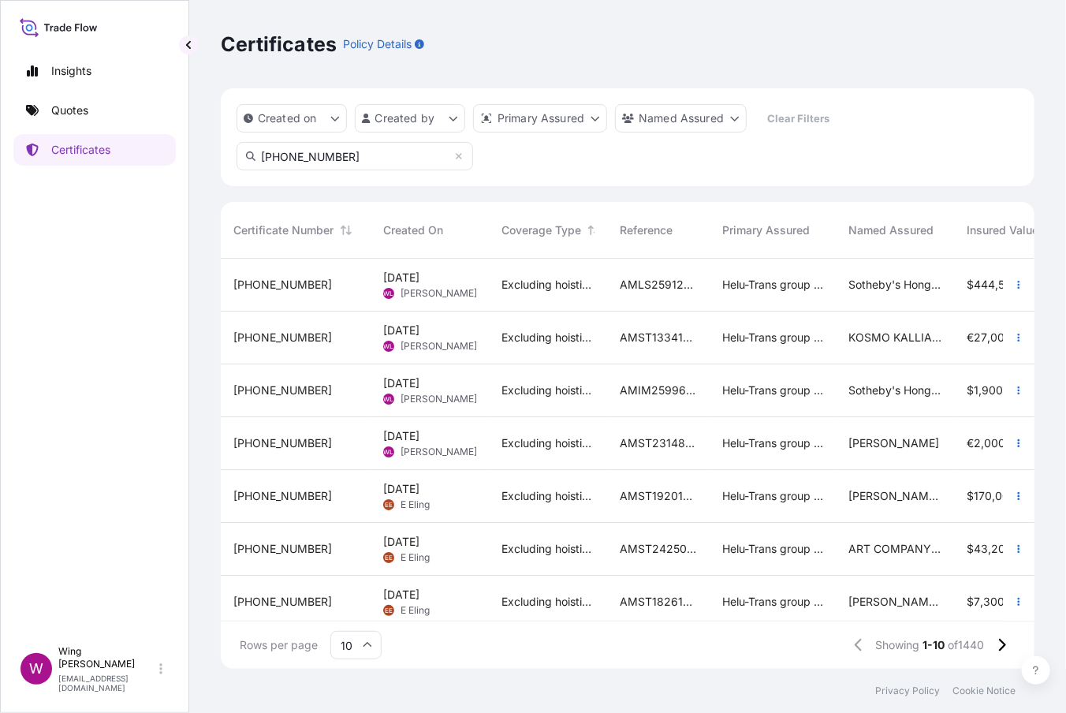
click at [375, 274] on div "[DATE] [PERSON_NAME] [PERSON_NAME]" at bounding box center [430, 285] width 118 height 53
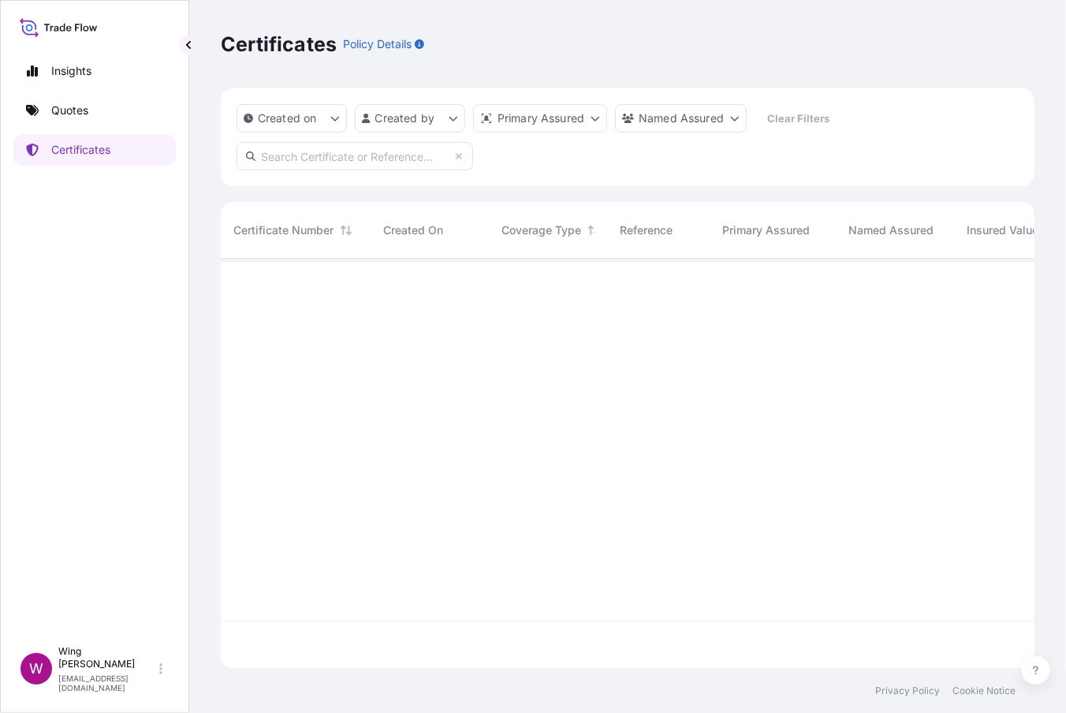
scroll to position [400, 796]
click at [91, 150] on p "Certificates" at bounding box center [80, 150] width 59 height 16
click at [372, 155] on input "text" at bounding box center [355, 156] width 237 height 28
paste input "[PHONE_NUMBER]"
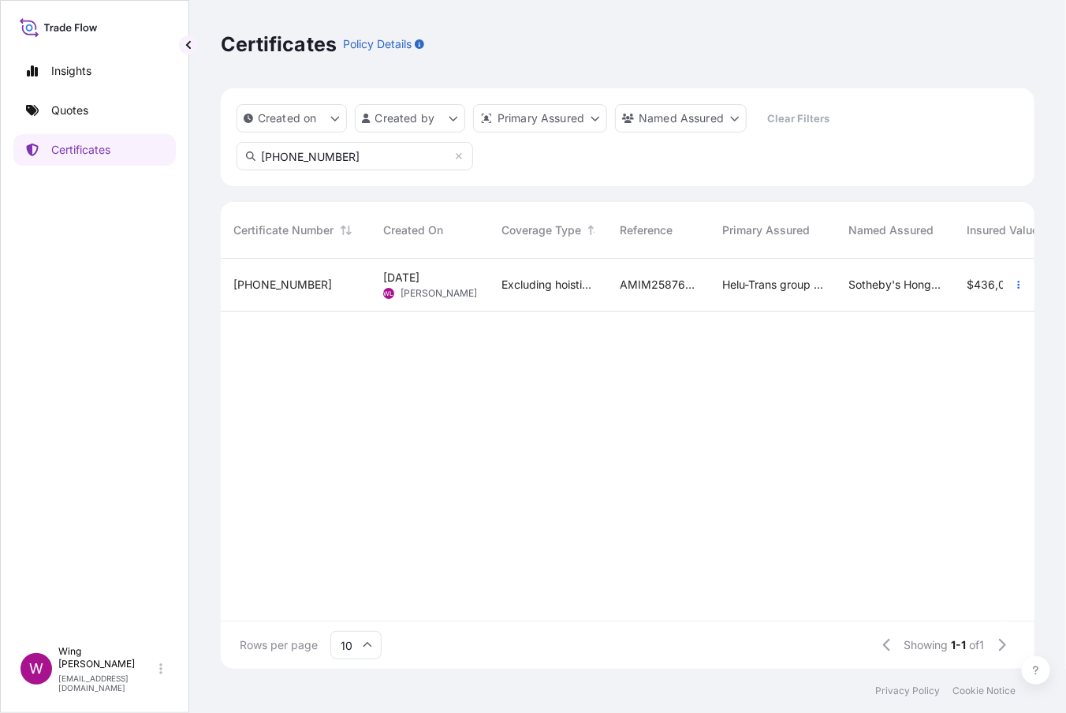
type input "[PHONE_NUMBER]"
click at [408, 296] on span "[PERSON_NAME]" at bounding box center [438, 293] width 76 height 13
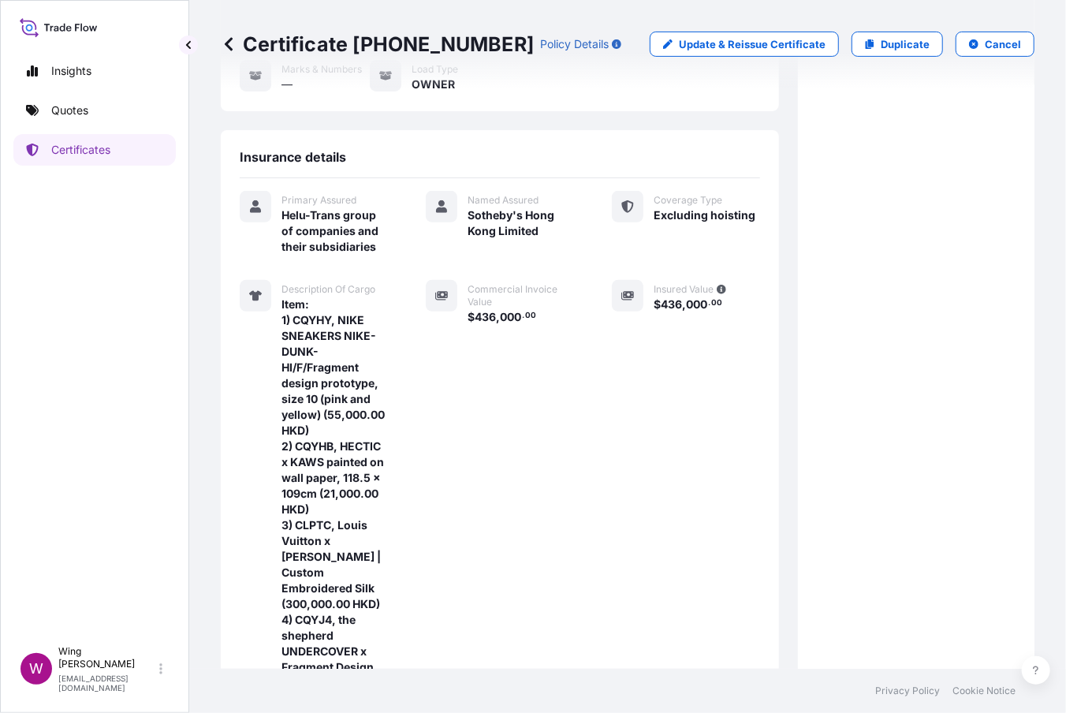
scroll to position [404, 0]
